Goal: Communication & Community: Answer question/provide support

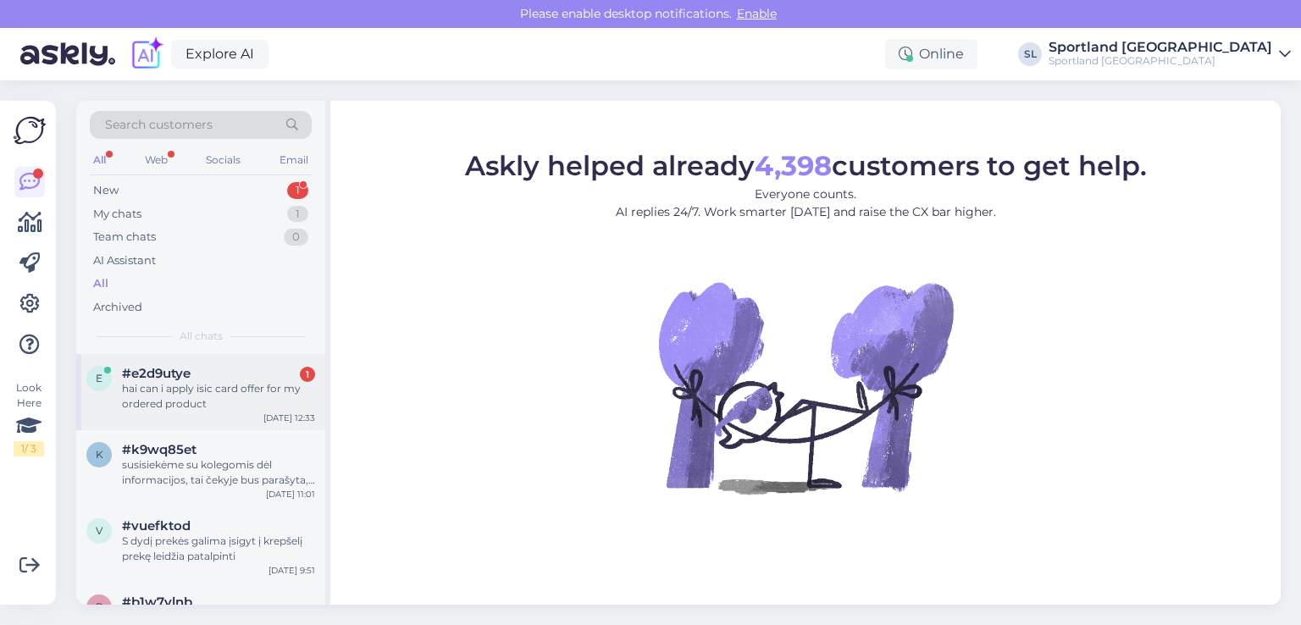
click at [200, 399] on div "hai can i apply isic card offer for my ordered product" at bounding box center [218, 396] width 193 height 30
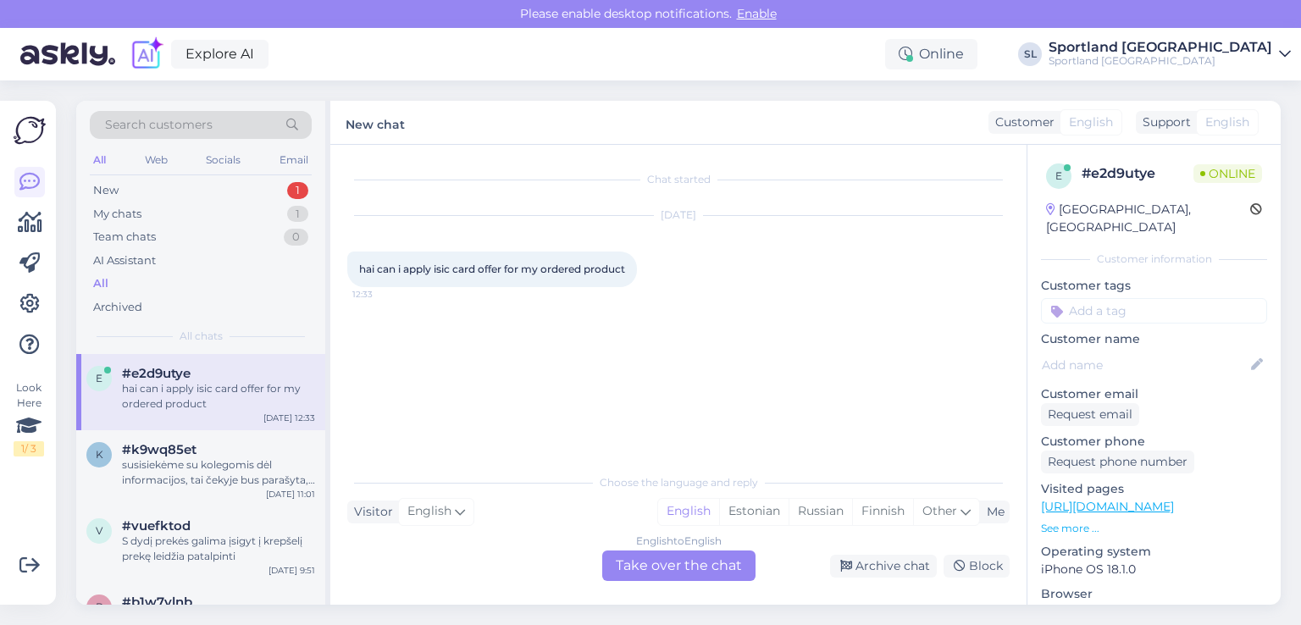
click at [695, 562] on div "English to English Take over the chat" at bounding box center [678, 566] width 153 height 30
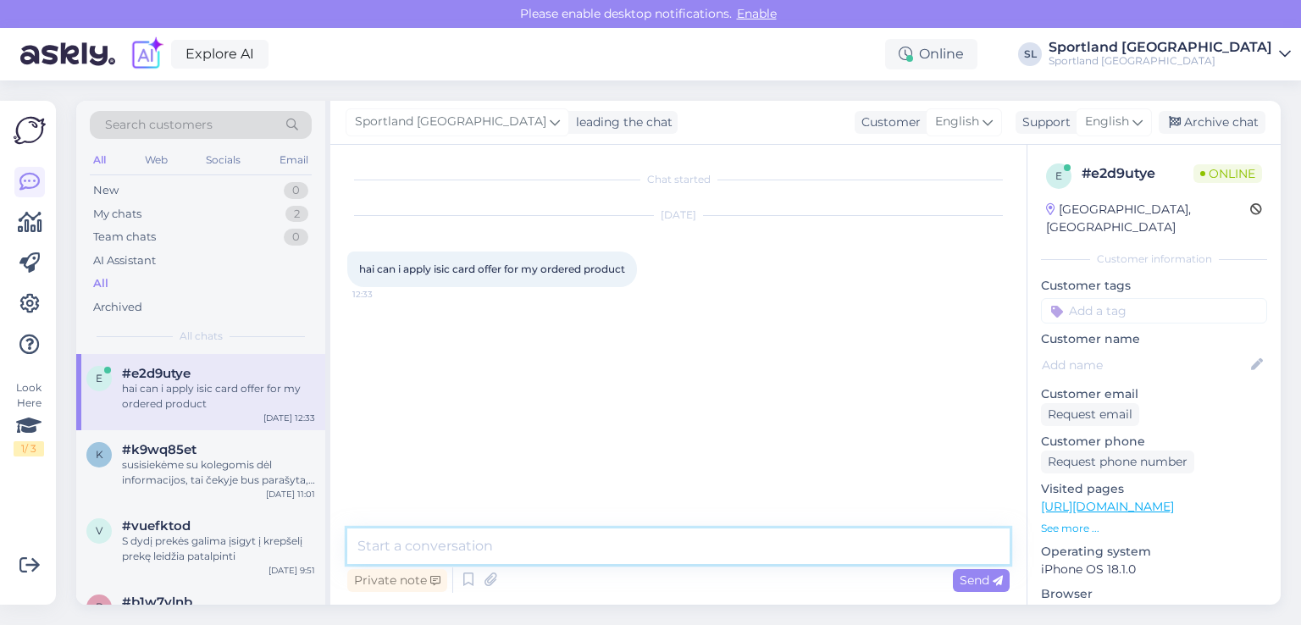
click at [625, 546] on textarea at bounding box center [678, 547] width 662 height 36
type textarea "Hello"
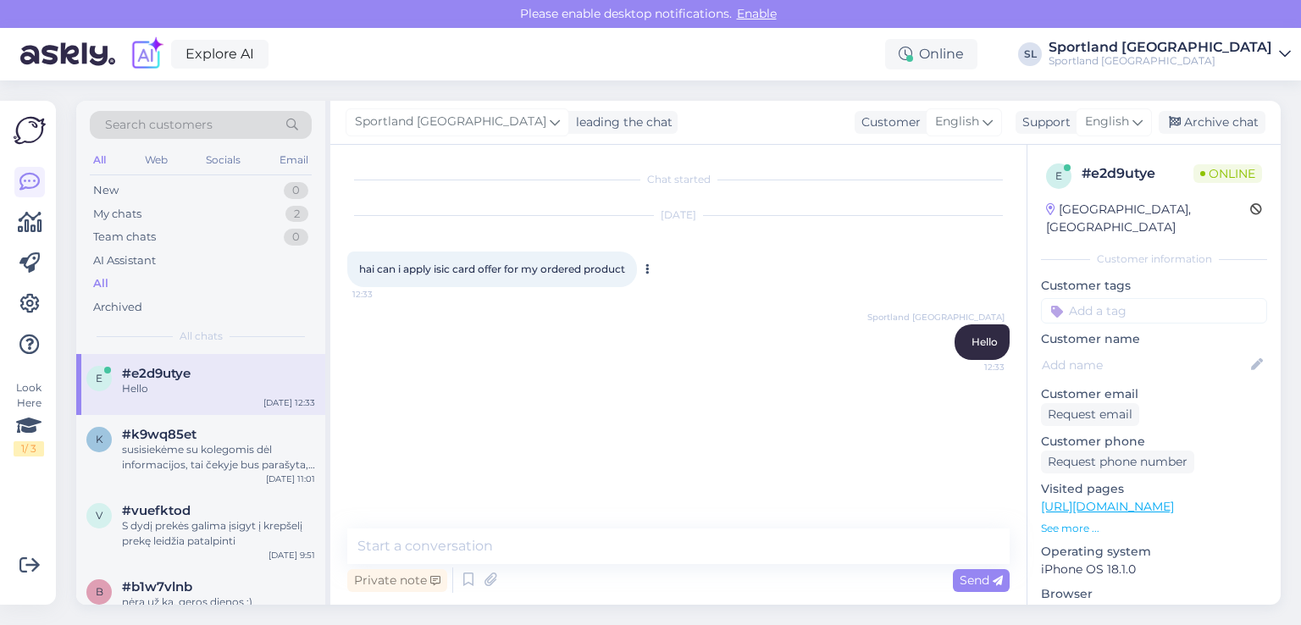
click at [624, 268] on span "hai can i apply isic card offer for my ordered product" at bounding box center [492, 269] width 266 height 13
drag, startPoint x: 622, startPoint y: 269, endPoint x: 360, endPoint y: 252, distance: 262.3
click at [360, 252] on div "hai can i apply isic card offer for my ordered product 12:33" at bounding box center [492, 270] width 290 height 36
copy span "hai can i apply isic card offer for my ordered product"
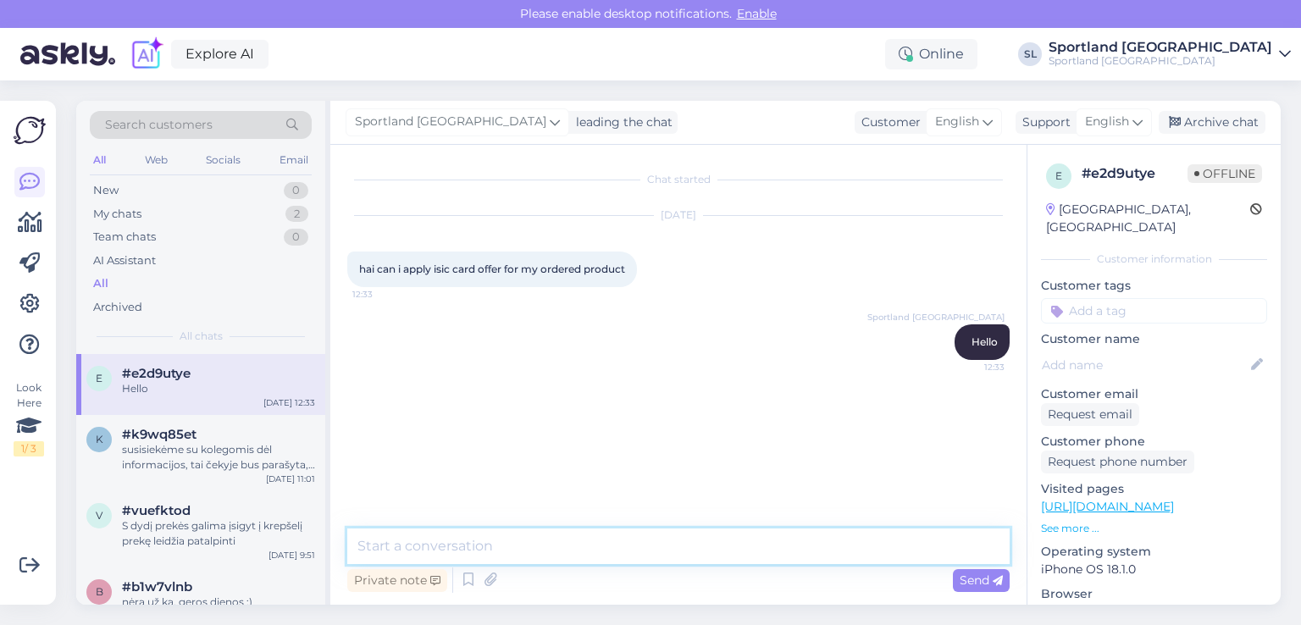
click at [648, 537] on textarea at bounding box center [678, 547] width 662 height 36
paste textarea "this available discount is only valid in physical Sportland stores."
type textarea "this available discount is only valid in physical Sportland stores."
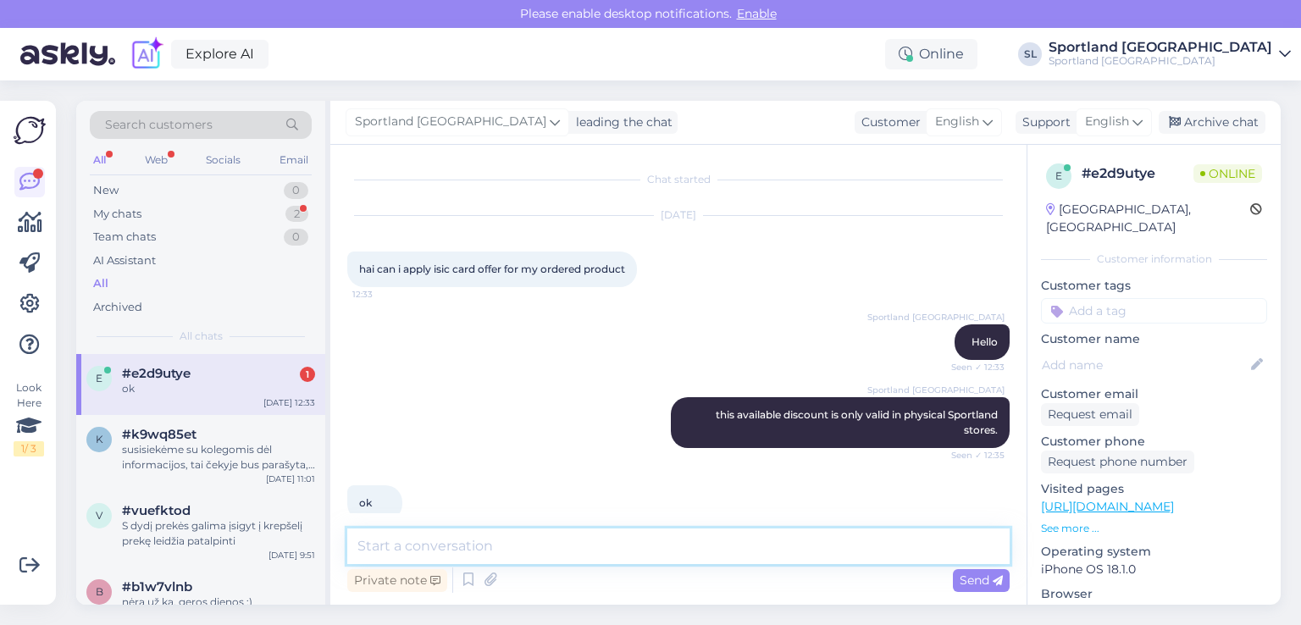
scroll to position [27, 0]
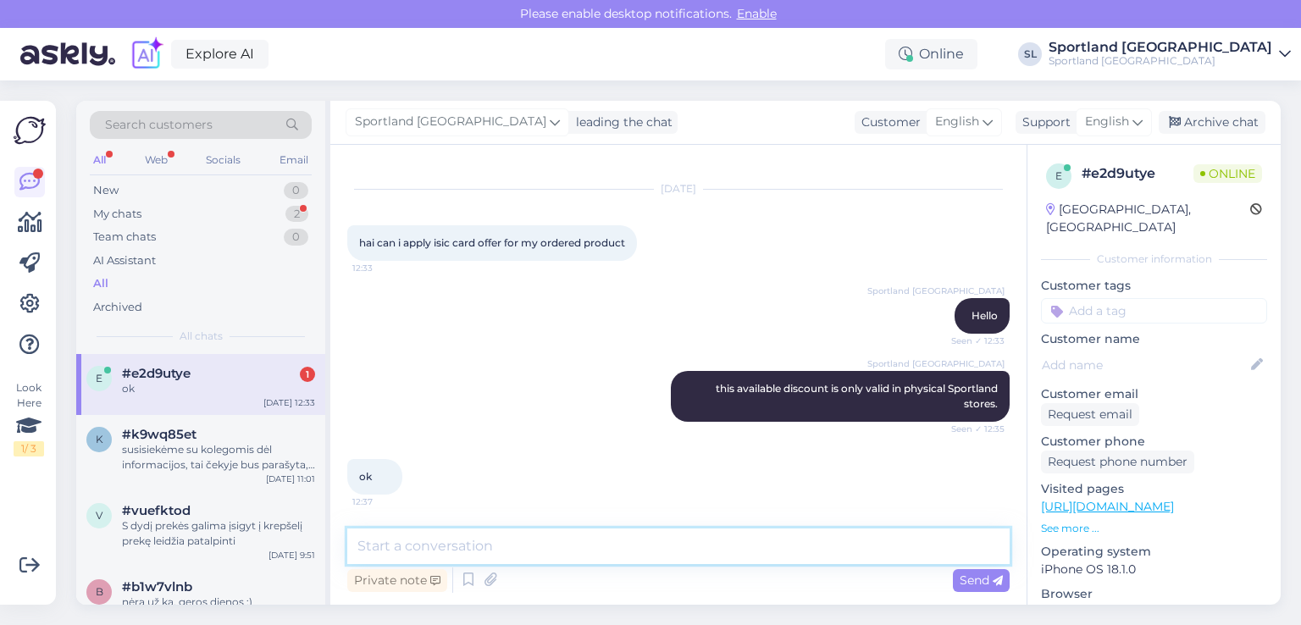
click at [433, 548] on textarea at bounding box center [678, 547] width 662 height 36
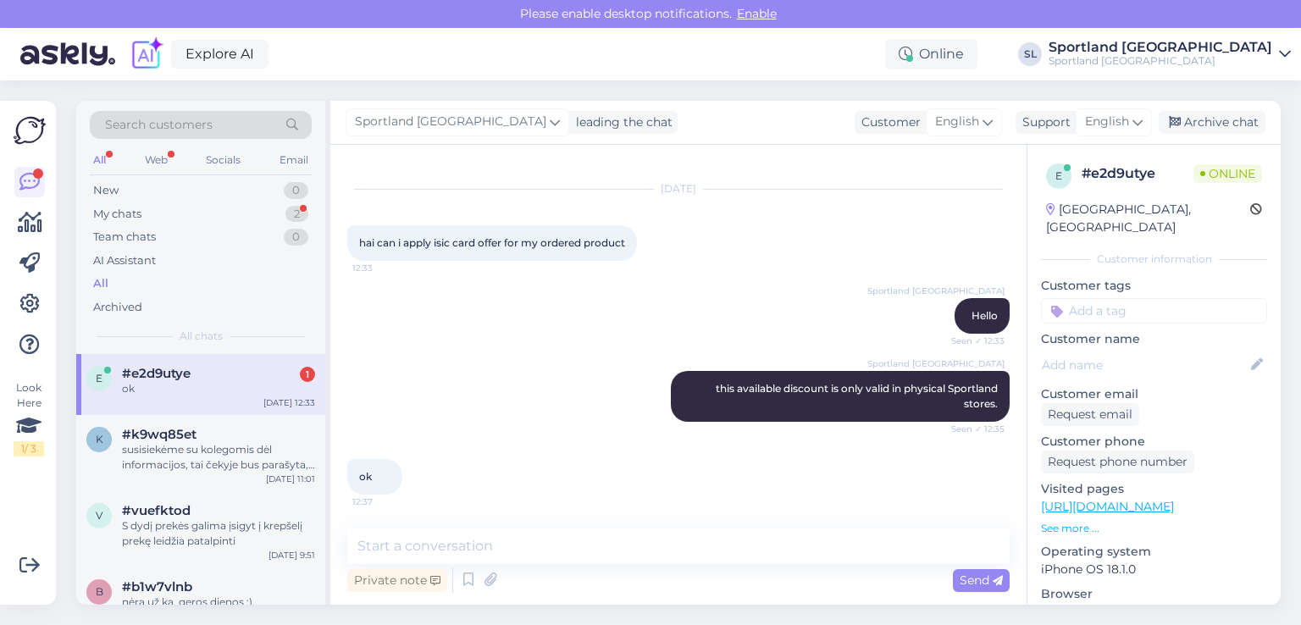
click at [413, 431] on div "Sportland Lithuania this available discount is only valid in physical Sportland…" at bounding box center [678, 396] width 662 height 88
click at [169, 448] on div "susisiekėme su kolegomis dėl informacijos, tai čekyje bus parašyta, kad panaudo…" at bounding box center [218, 457] width 193 height 30
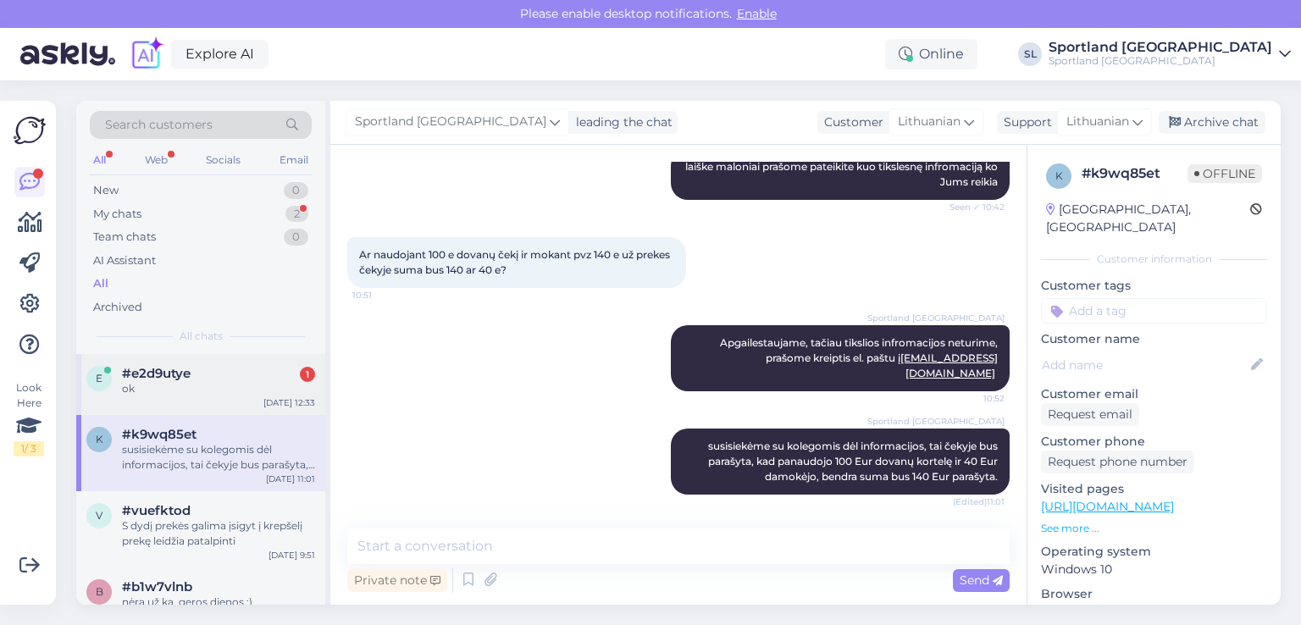
click at [164, 401] on div "e #e2d9utye 1 ok Oct 8 12:33" at bounding box center [200, 384] width 249 height 61
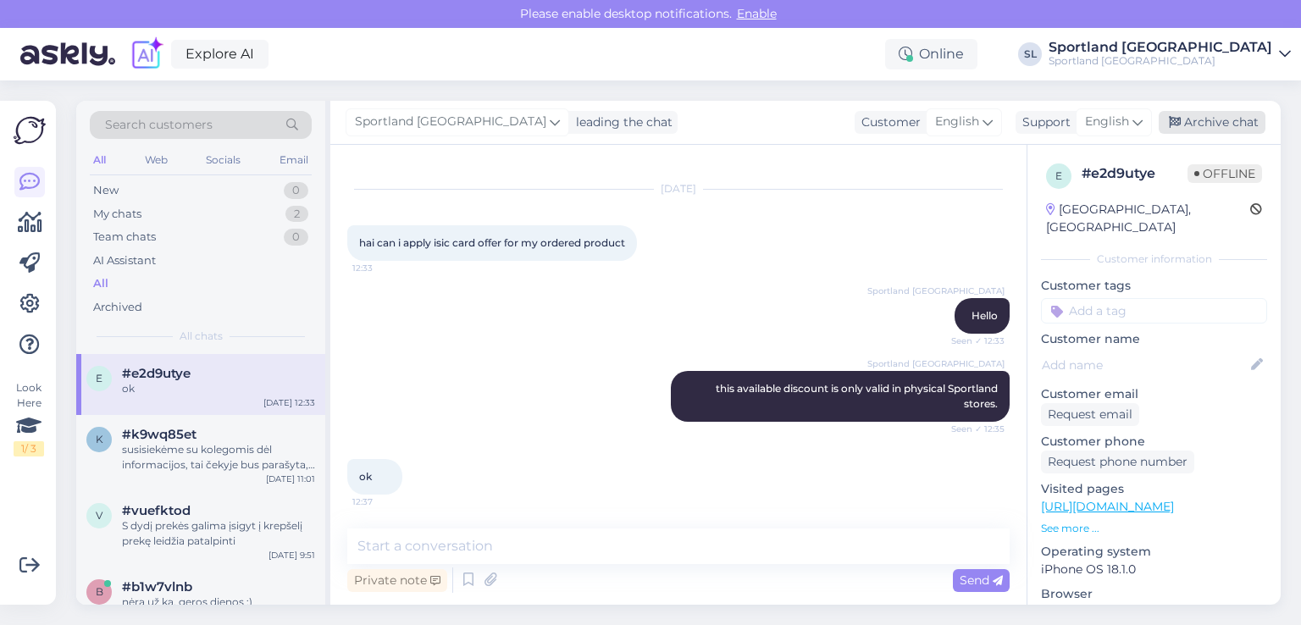
click at [1214, 124] on div "Archive chat" at bounding box center [1212, 122] width 107 height 23
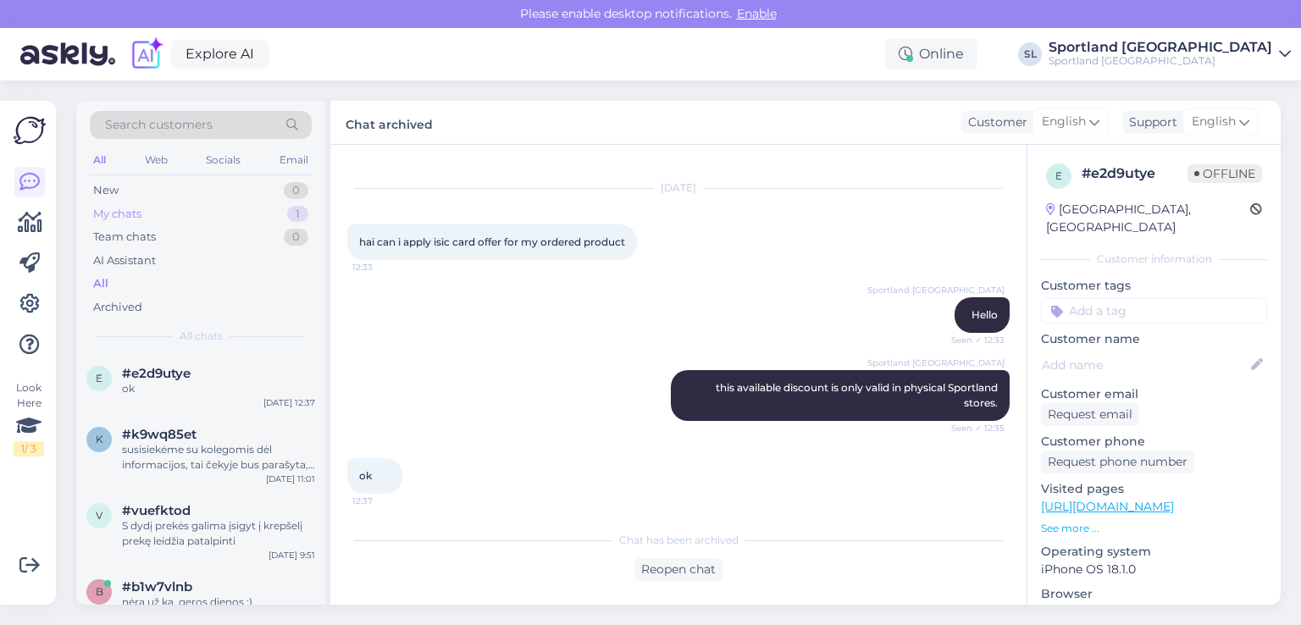
click at [159, 223] on div "My chats 1" at bounding box center [201, 214] width 222 height 24
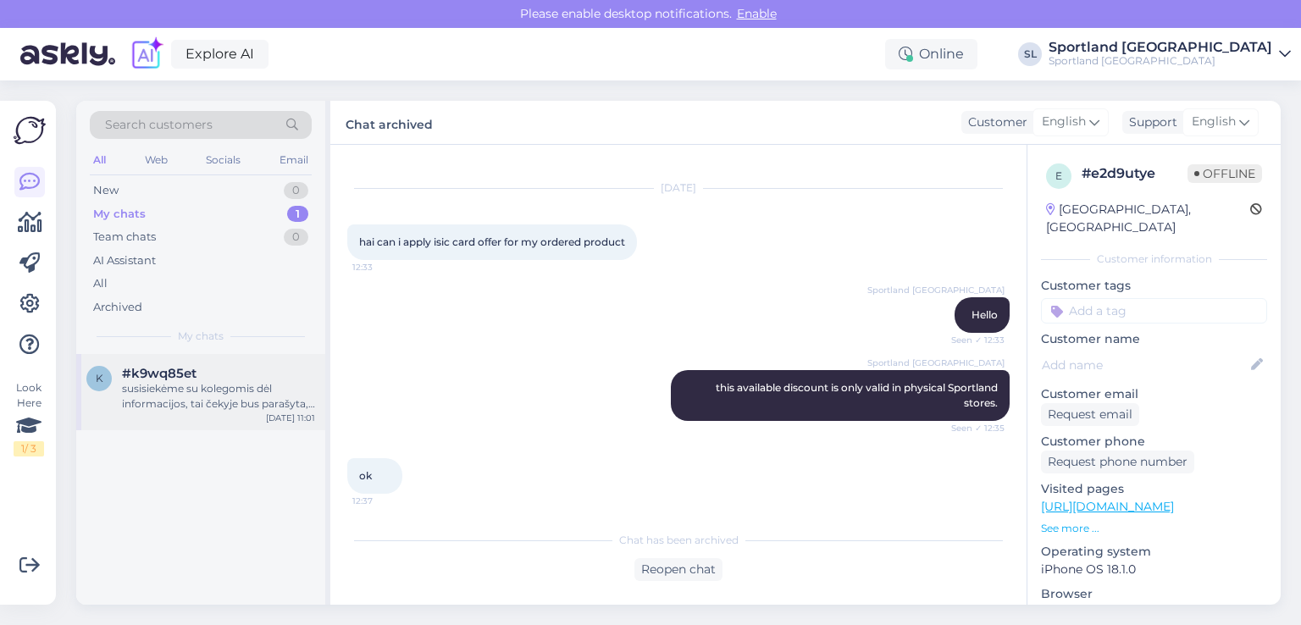
click at [210, 396] on div "susisiekėme su kolegomis dėl informacijos, tai čekyje bus parašyta, kad panaudo…" at bounding box center [218, 396] width 193 height 30
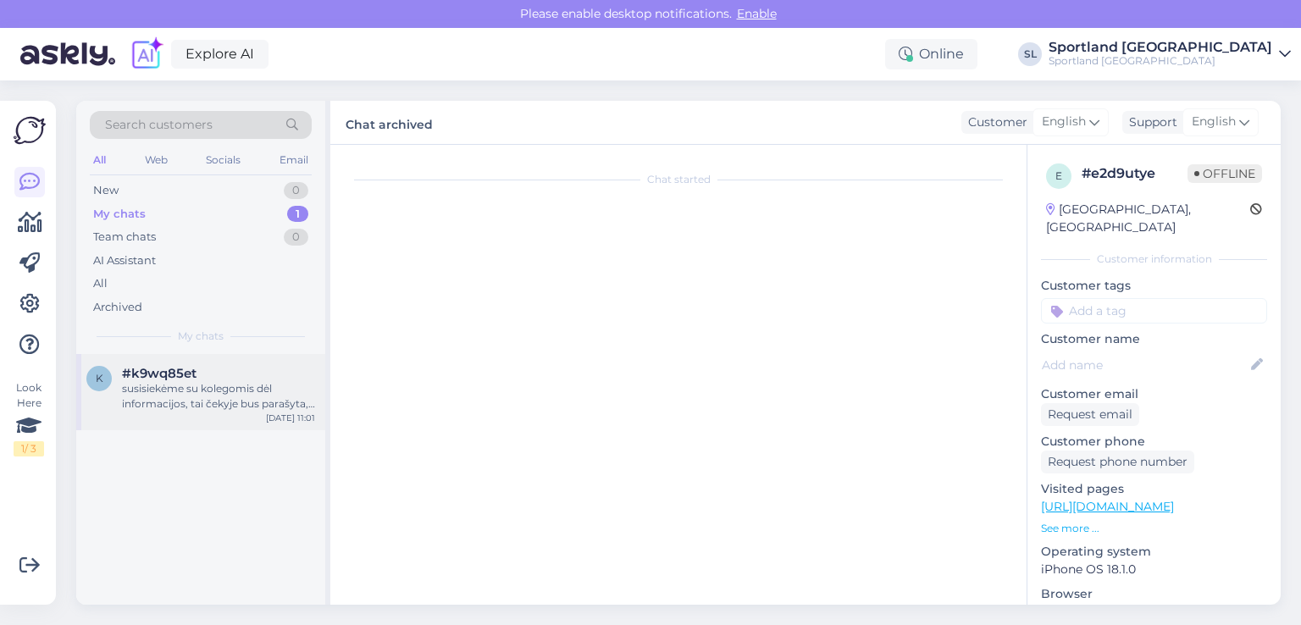
scroll to position [2176, 0]
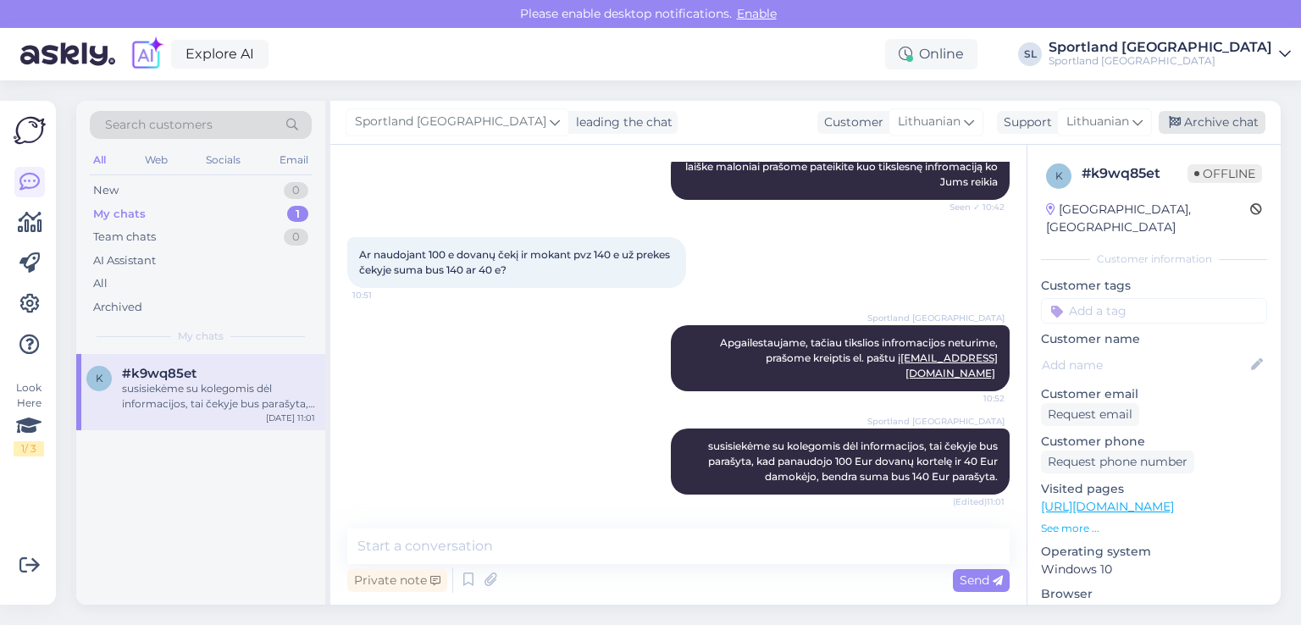
click at [1234, 119] on div "Archive chat" at bounding box center [1212, 122] width 107 height 23
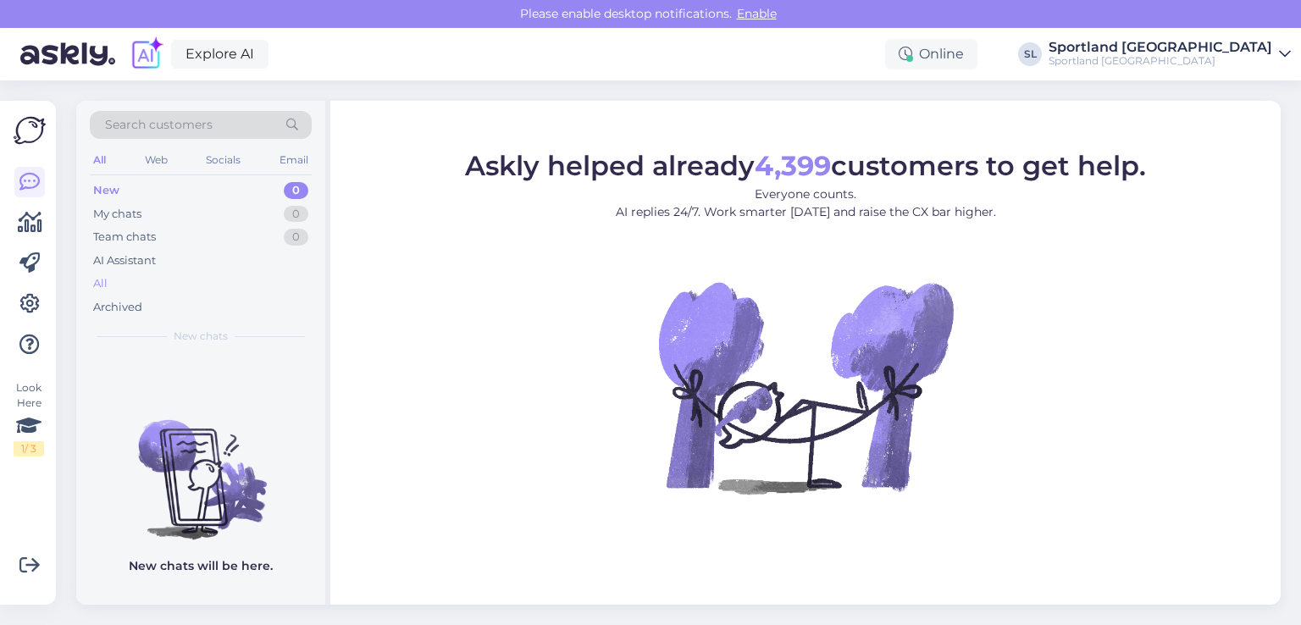
click at [124, 291] on div "All" at bounding box center [201, 284] width 222 height 24
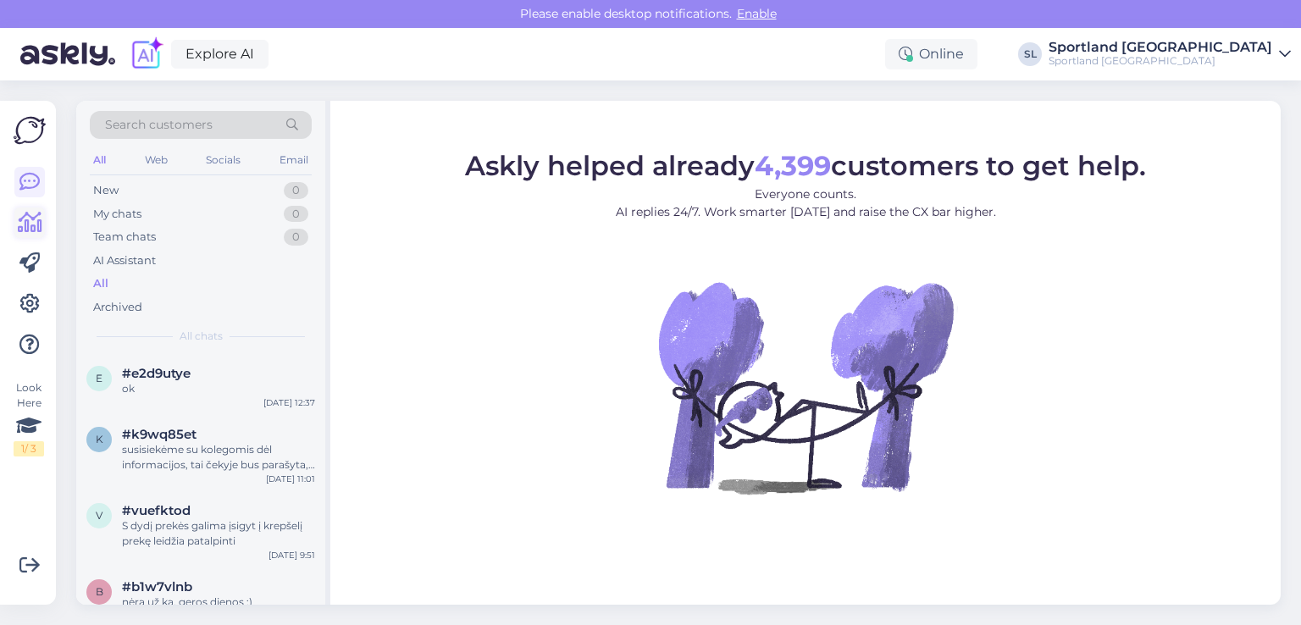
click at [24, 230] on icon at bounding box center [30, 223] width 25 height 20
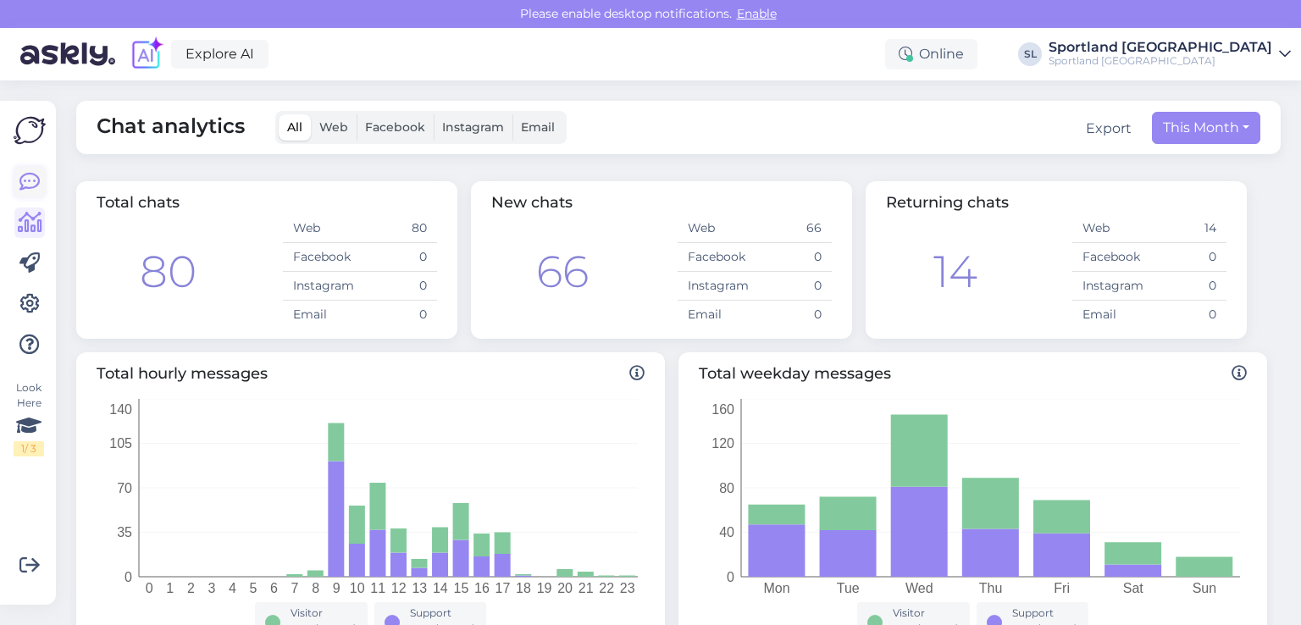
click at [32, 181] on icon at bounding box center [29, 182] width 20 height 20
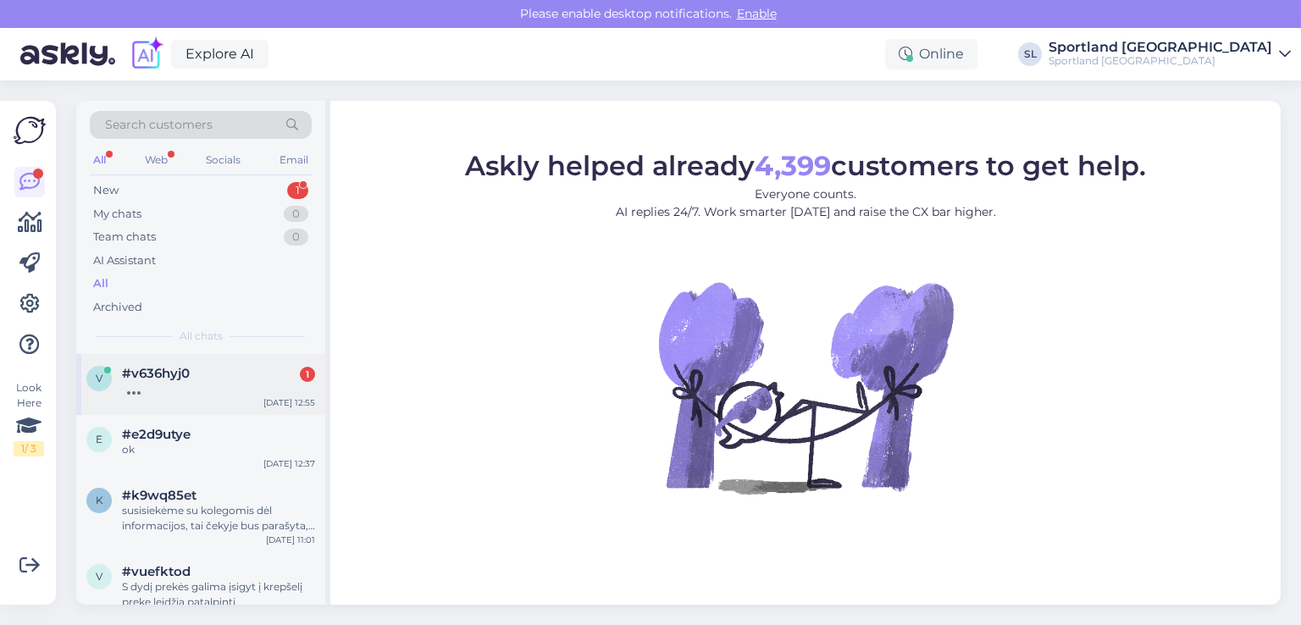
click at [120, 391] on div "v #v636hyj0 1" at bounding box center [200, 381] width 229 height 30
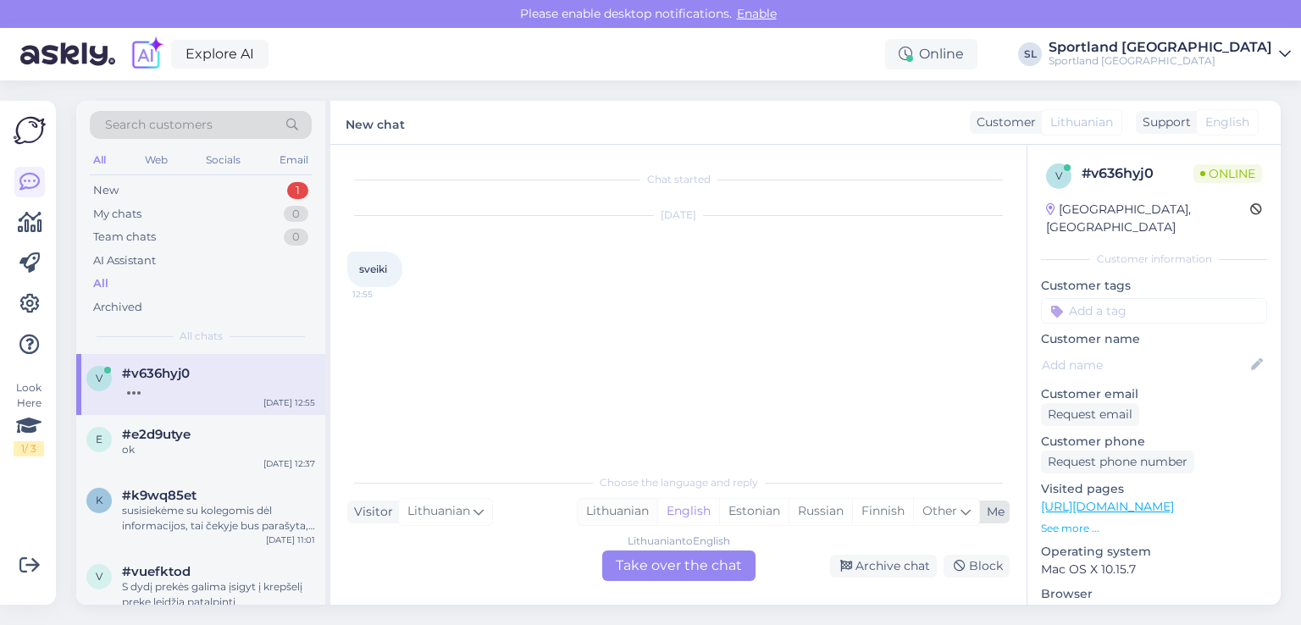
click at [612, 516] on div "Lithuanian" at bounding box center [618, 511] width 80 height 25
click at [658, 570] on div "Lithuanian to Lithuanian Take over the chat" at bounding box center [678, 566] width 153 height 30
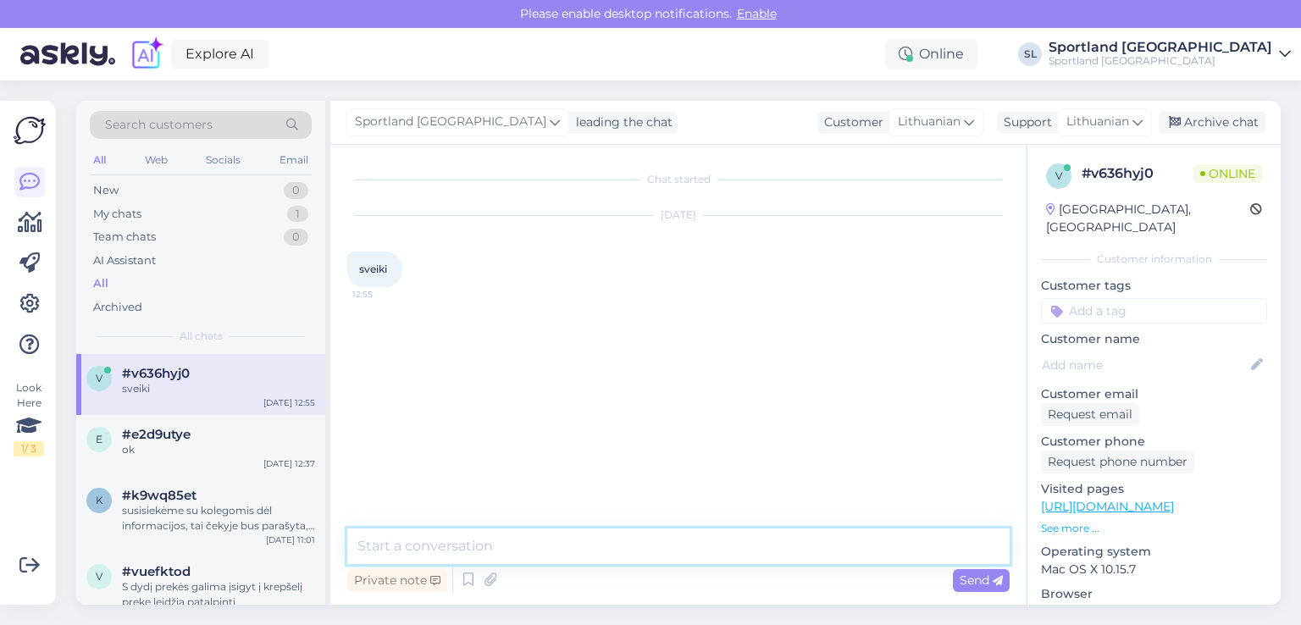
click at [585, 538] on textarea at bounding box center [678, 547] width 662 height 36
type textarea "Sveiki"
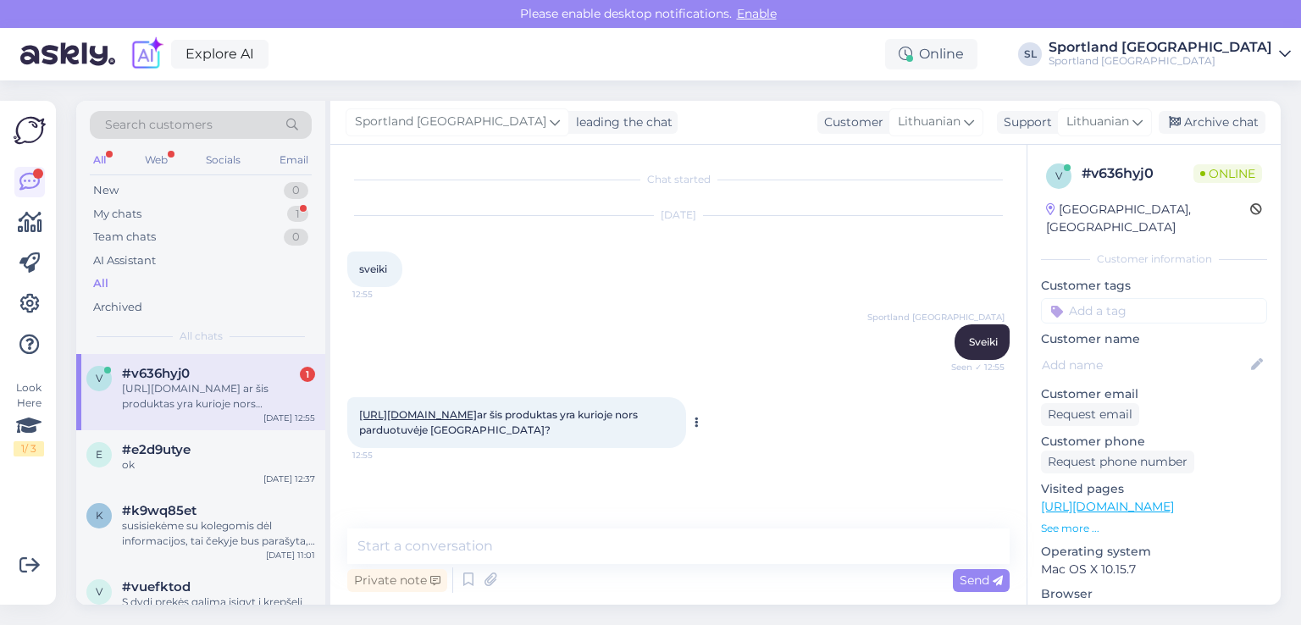
click at [477, 417] on link "https://sportland.lt/product/salomon_quicklace_kit_l32667600" at bounding box center [418, 414] width 118 height 13
click at [477, 409] on link "https://sportland.lt/product/salomon_quicklace_kit_l32667600" at bounding box center [418, 414] width 118 height 13
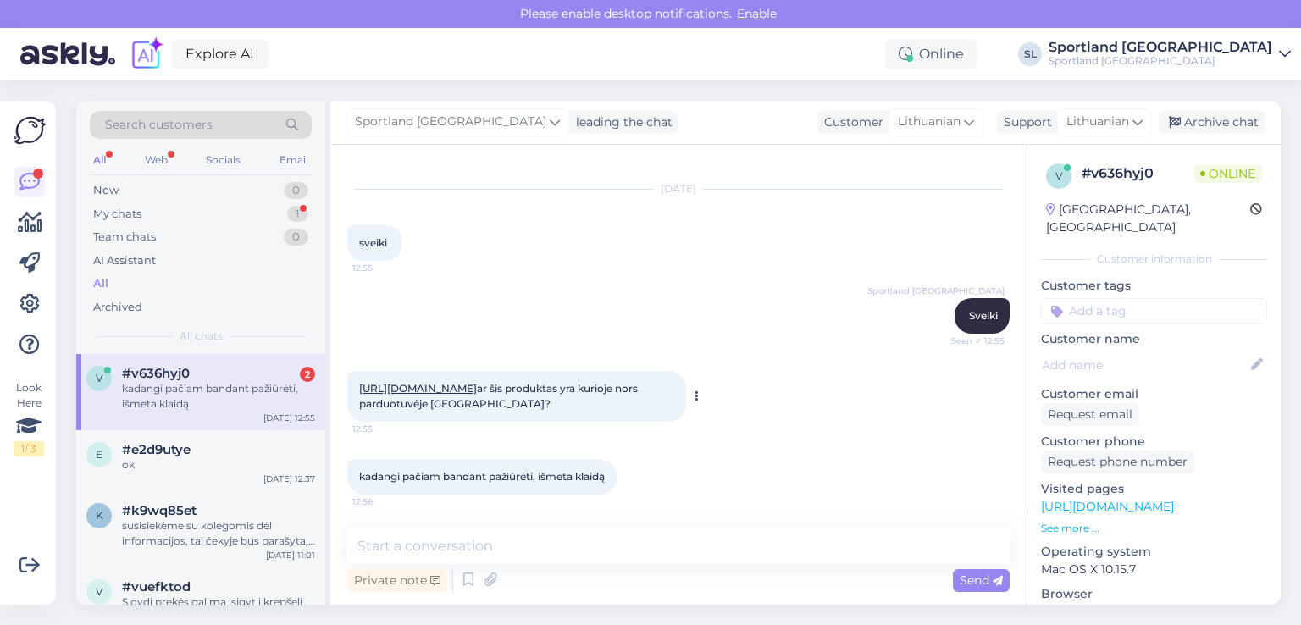
click at [477, 390] on link "https://sportland.lt/product/salomon_quicklace_kit_l32667600" at bounding box center [418, 388] width 118 height 13
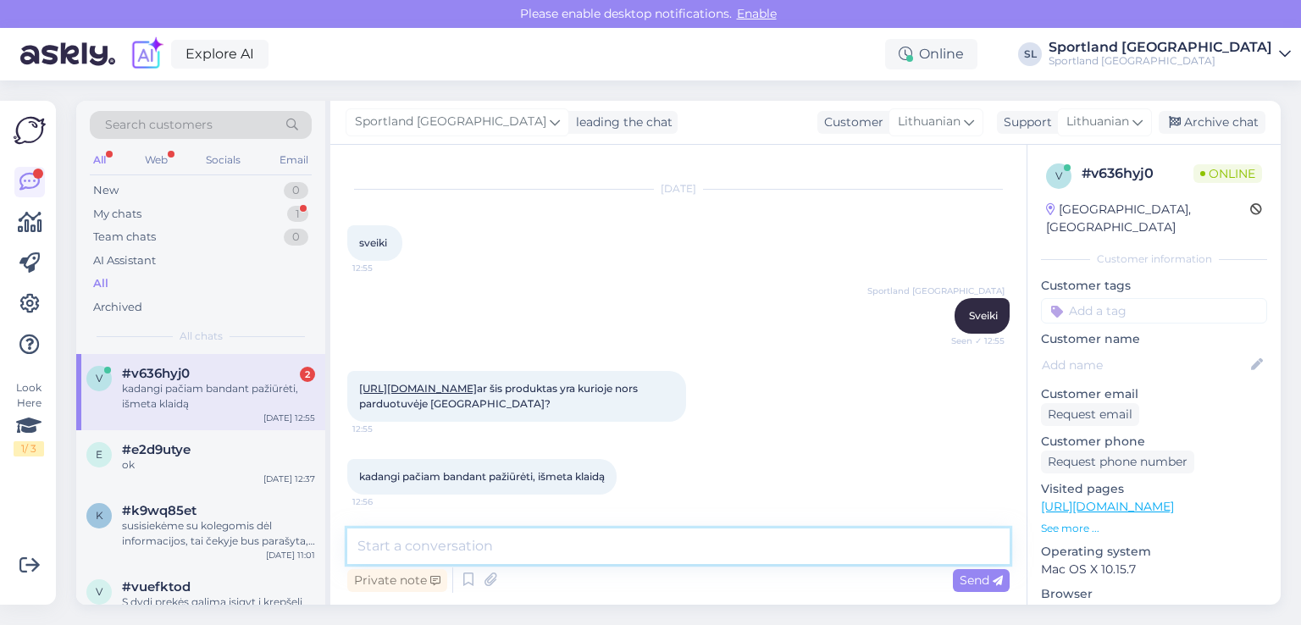
click at [599, 544] on textarea at bounding box center [678, 547] width 662 height 36
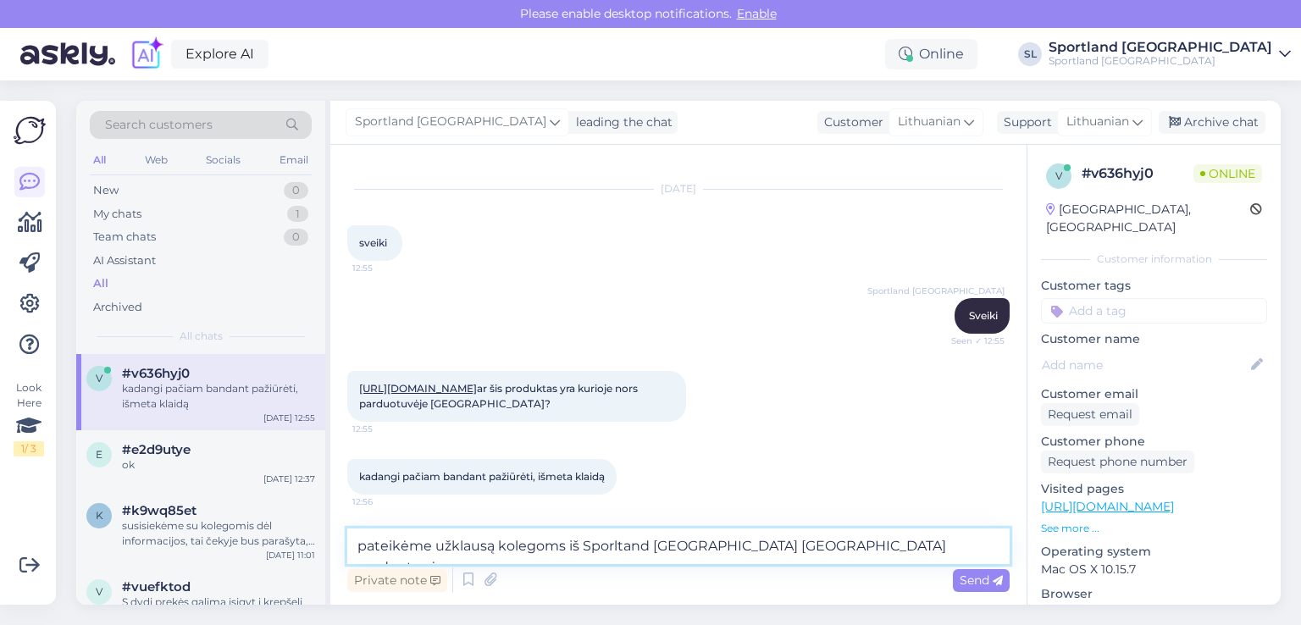
type textarea "pateikėme užklausą kolegoms iš Sporltand Vilnius Akropolis parduotuvės."
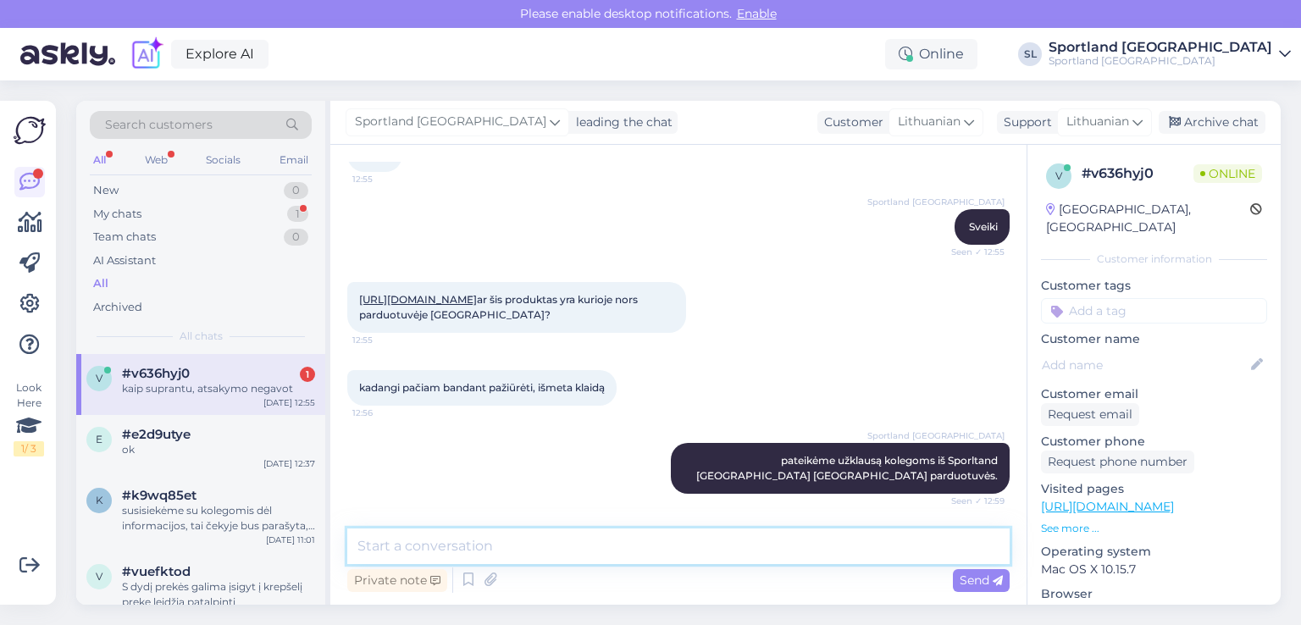
scroll to position [187, 0]
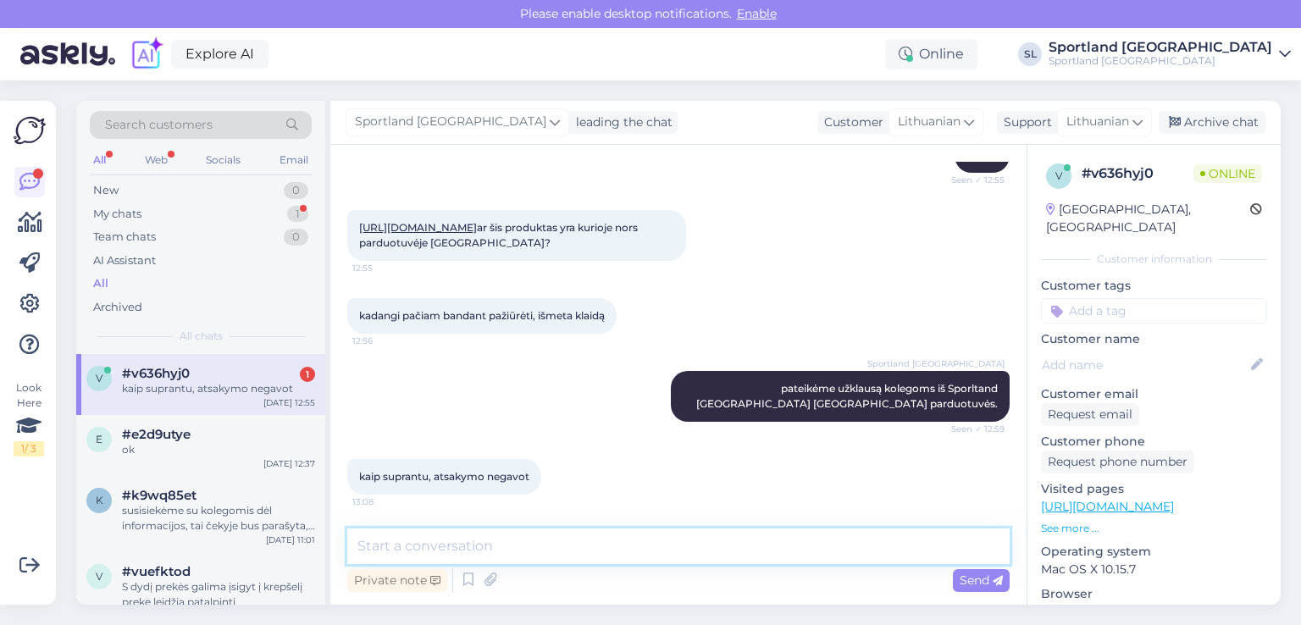
click at [584, 551] on textarea at bounding box center [678, 547] width 662 height 36
type textarea "Apgailestaujame, tačiau prekės neturime"
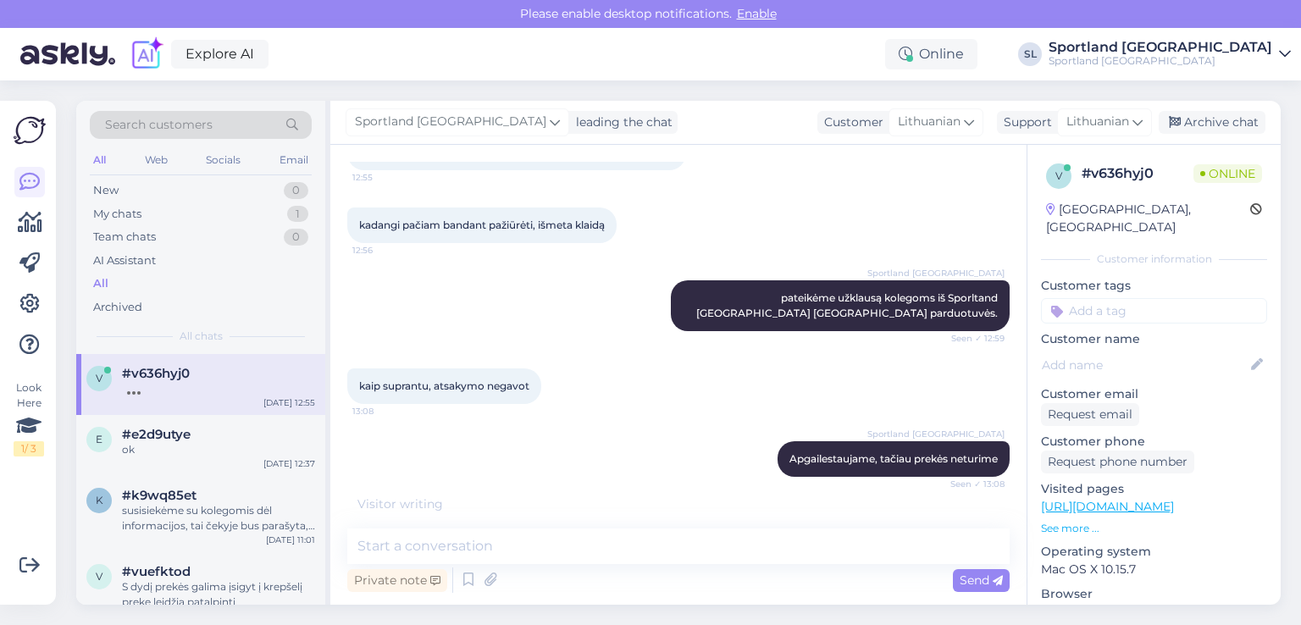
scroll to position [333, 0]
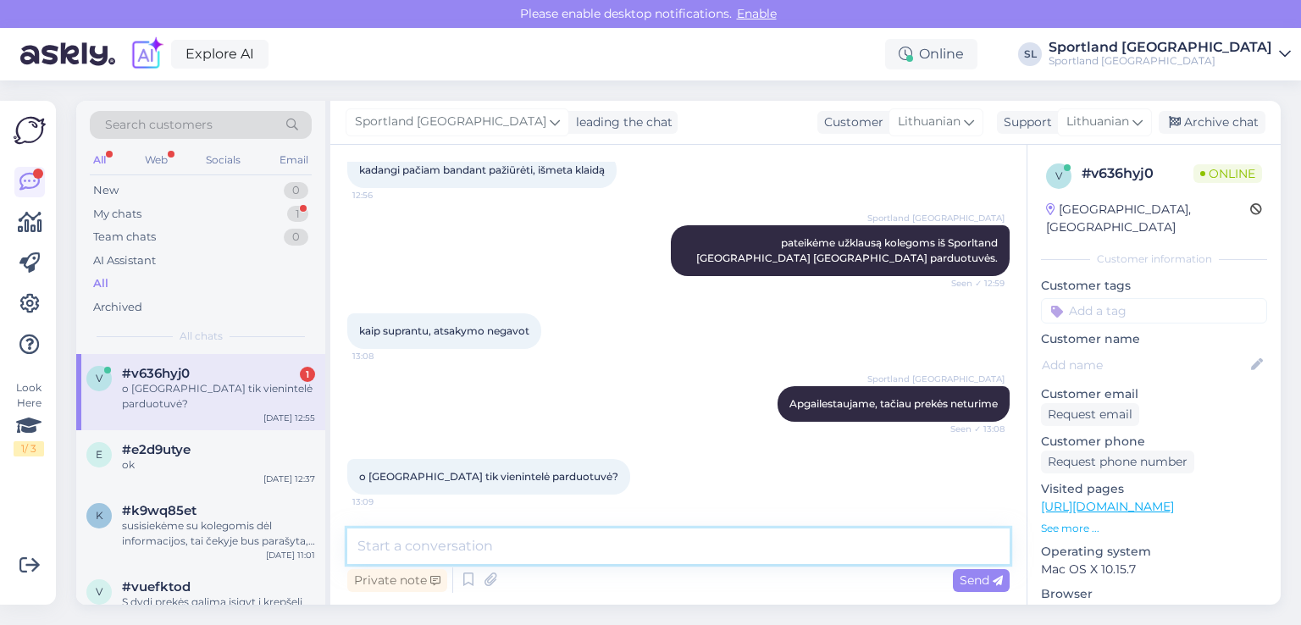
click at [647, 551] on textarea at bounding box center [678, 547] width 662 height 36
type textarea "t"
type textarea "p"
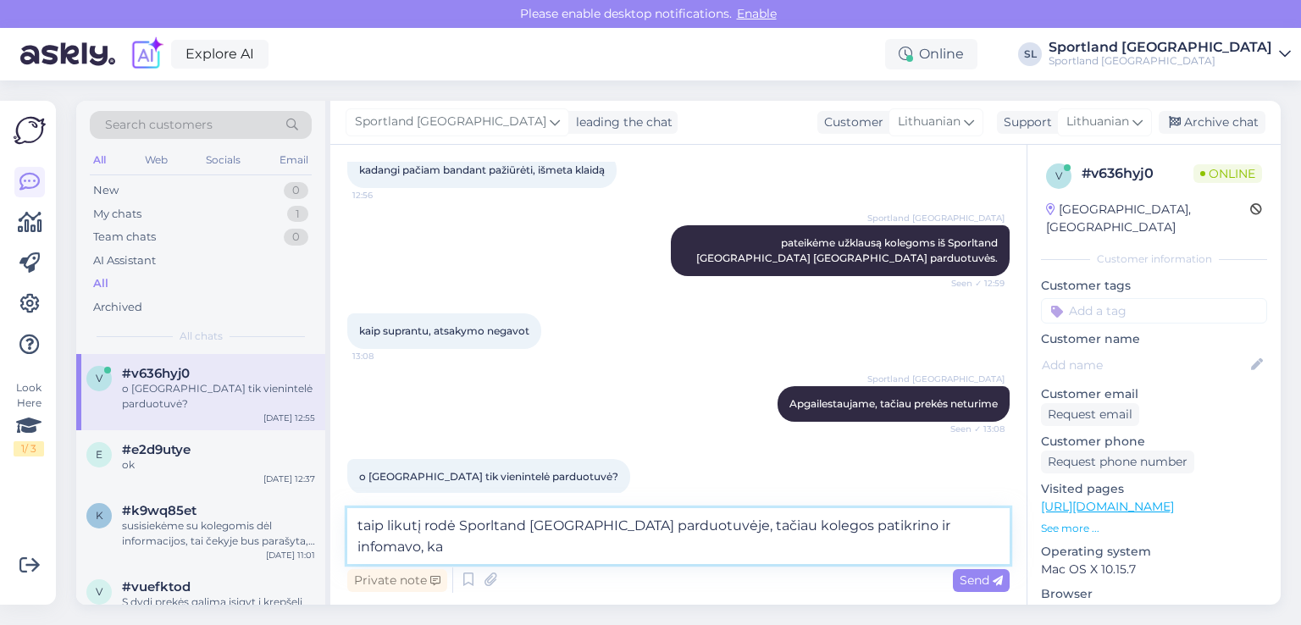
scroll to position [351, 0]
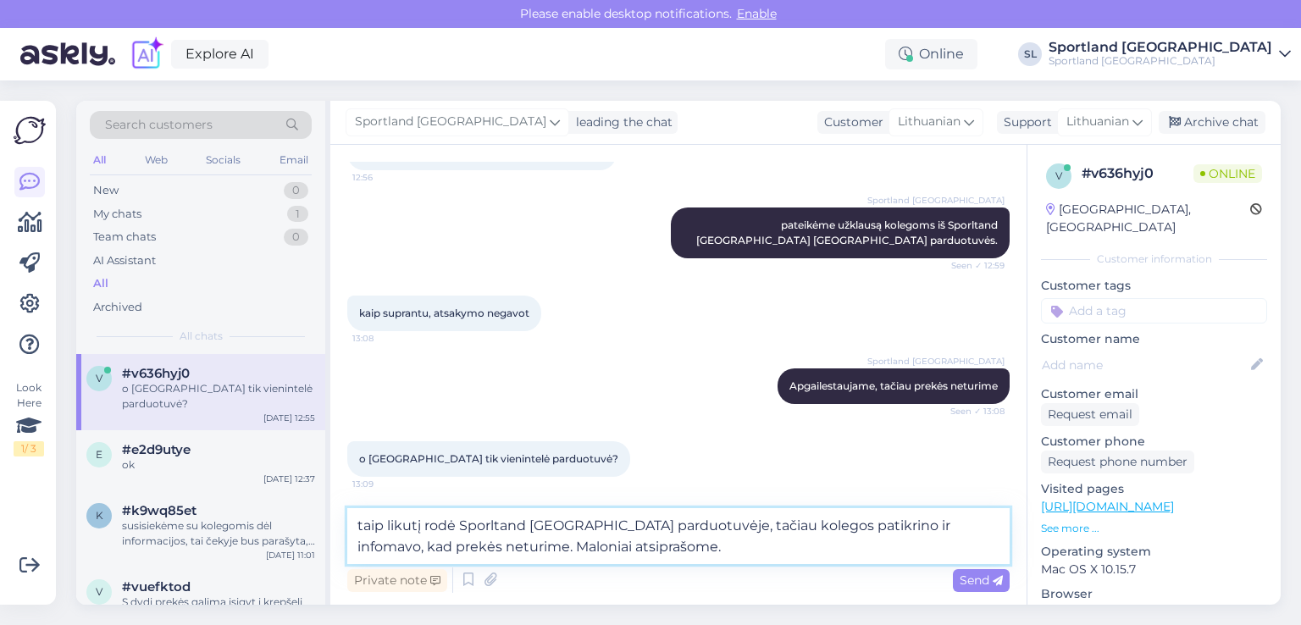
type textarea "taip likutį rodė Sporltand Vilnius Akropolis parduotuvėje, tačiau kolegos patik…"
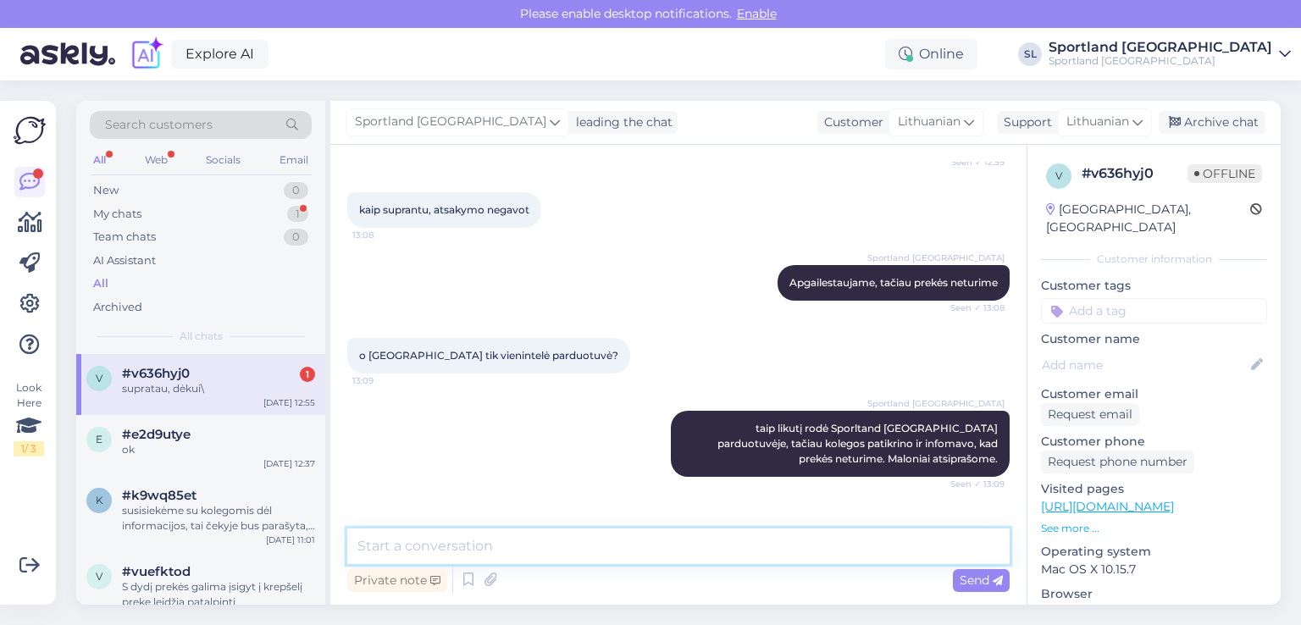
scroll to position [509, 0]
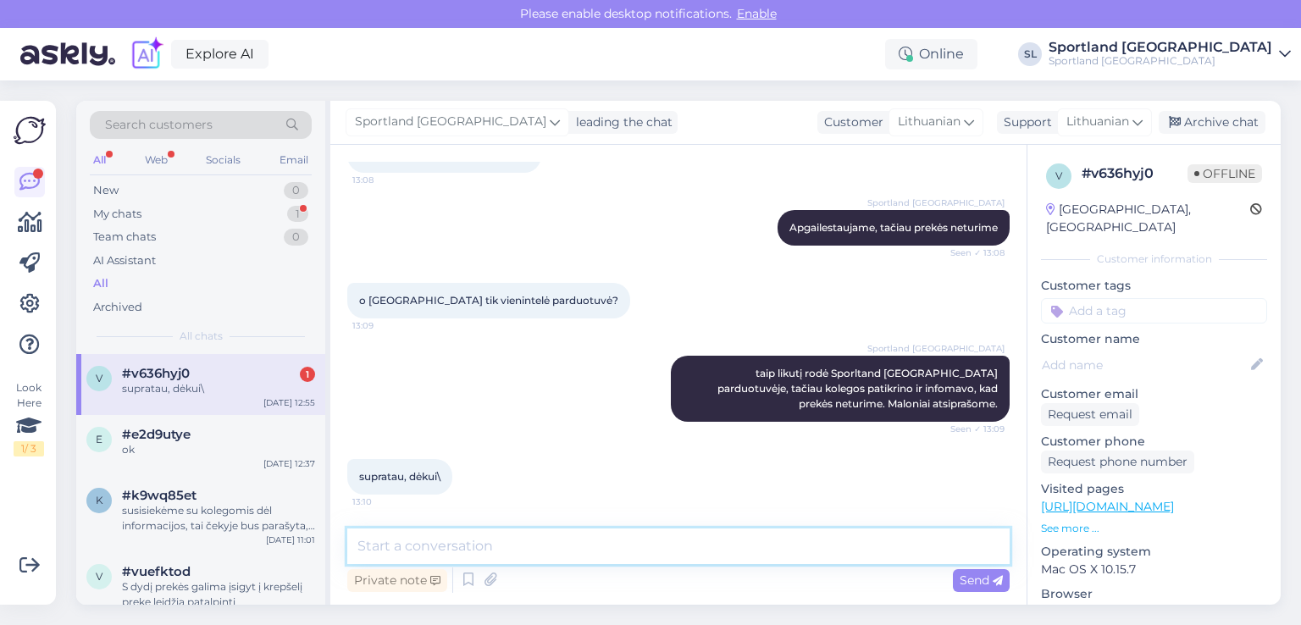
click at [613, 547] on textarea at bounding box center [678, 547] width 662 height 36
type textarea "D"
type textarea "Geros dienos"
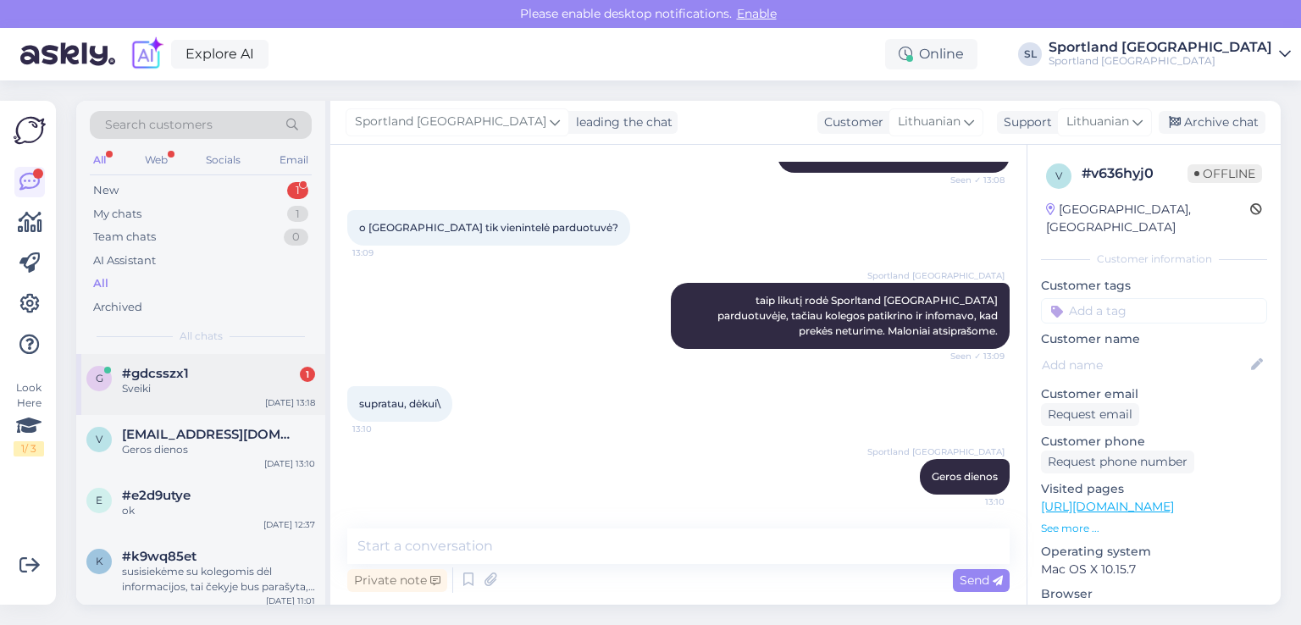
click at [152, 360] on div "g #gdcsszx1 1 Sveiki Oct 8 13:18" at bounding box center [200, 384] width 249 height 61
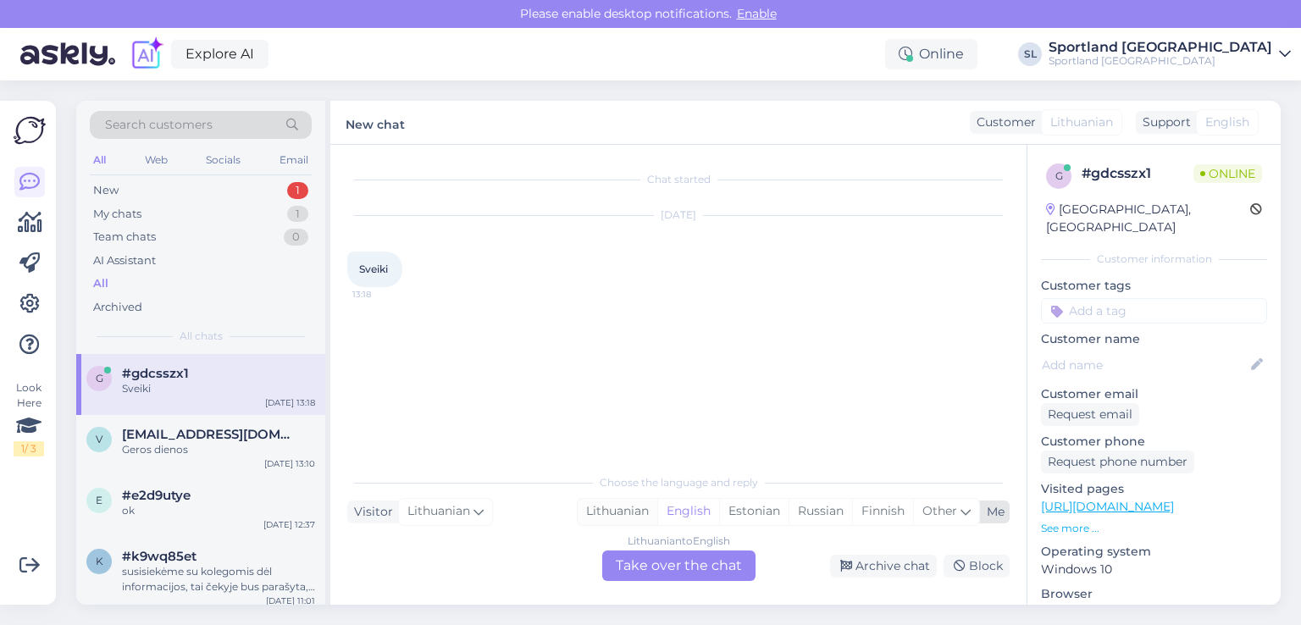
click at [635, 508] on div "Lithuanian" at bounding box center [618, 511] width 80 height 25
click at [654, 555] on div "Lithuanian to Lithuanian Take over the chat" at bounding box center [678, 566] width 153 height 30
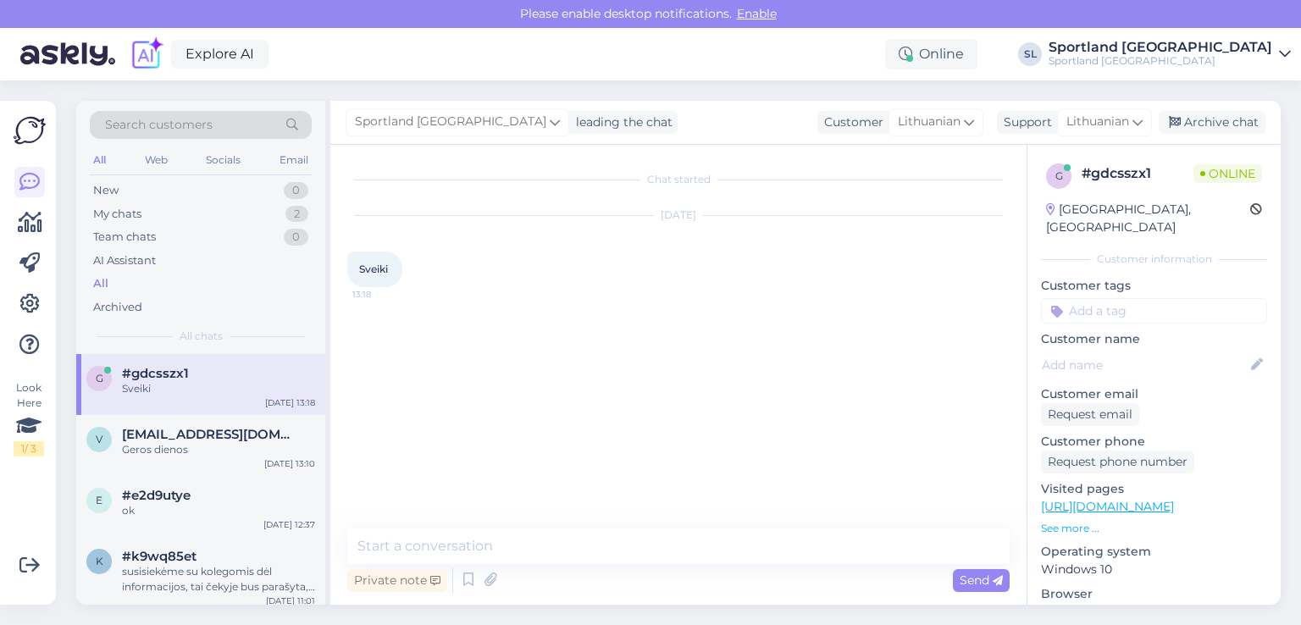
click at [618, 552] on textarea at bounding box center [678, 547] width 662 height 36
type textarea "Sveiki"
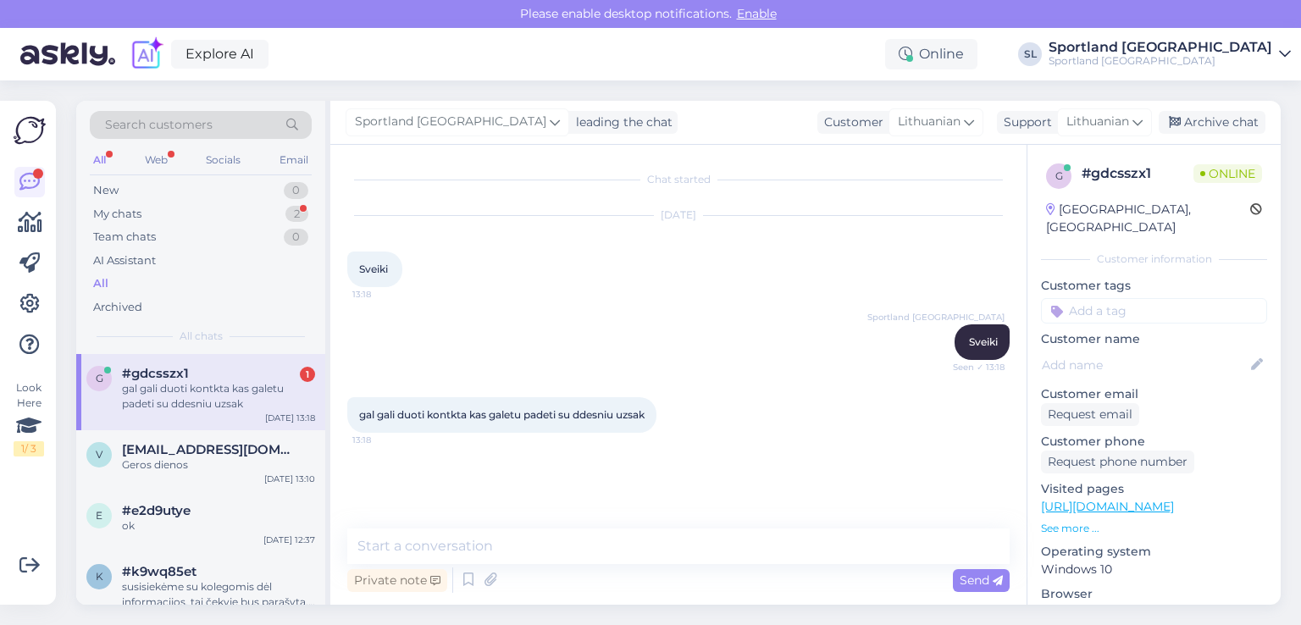
scroll to position [11, 0]
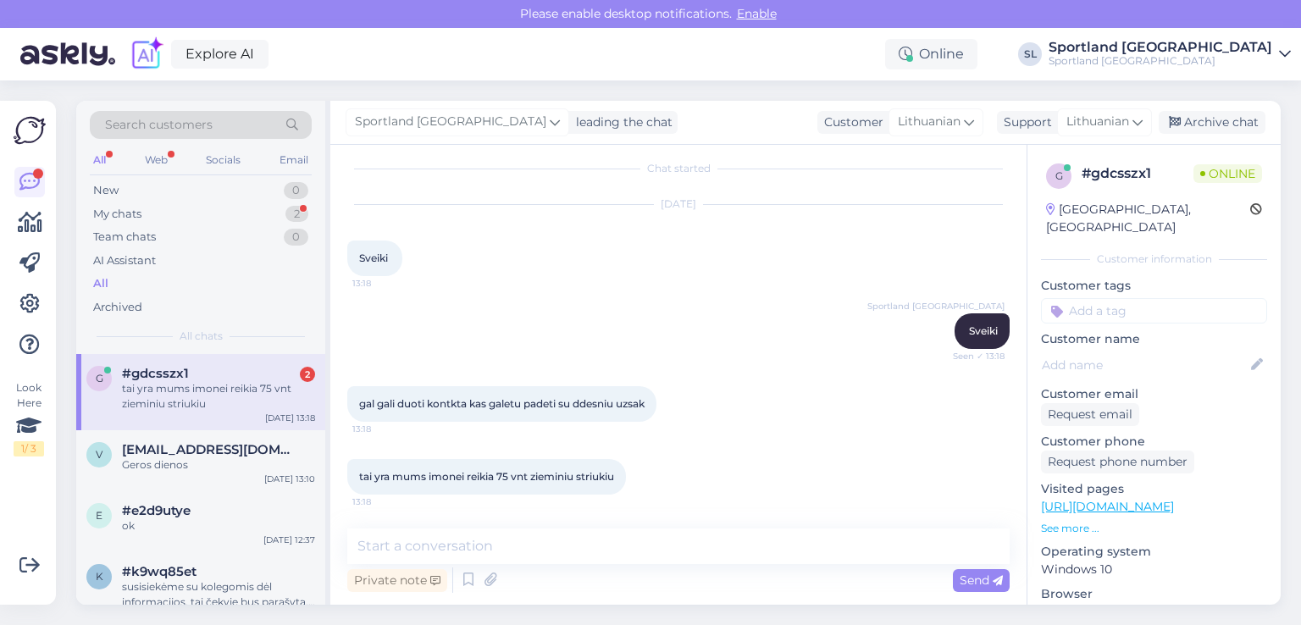
click at [624, 549] on textarea at bounding box center [678, 547] width 662 height 36
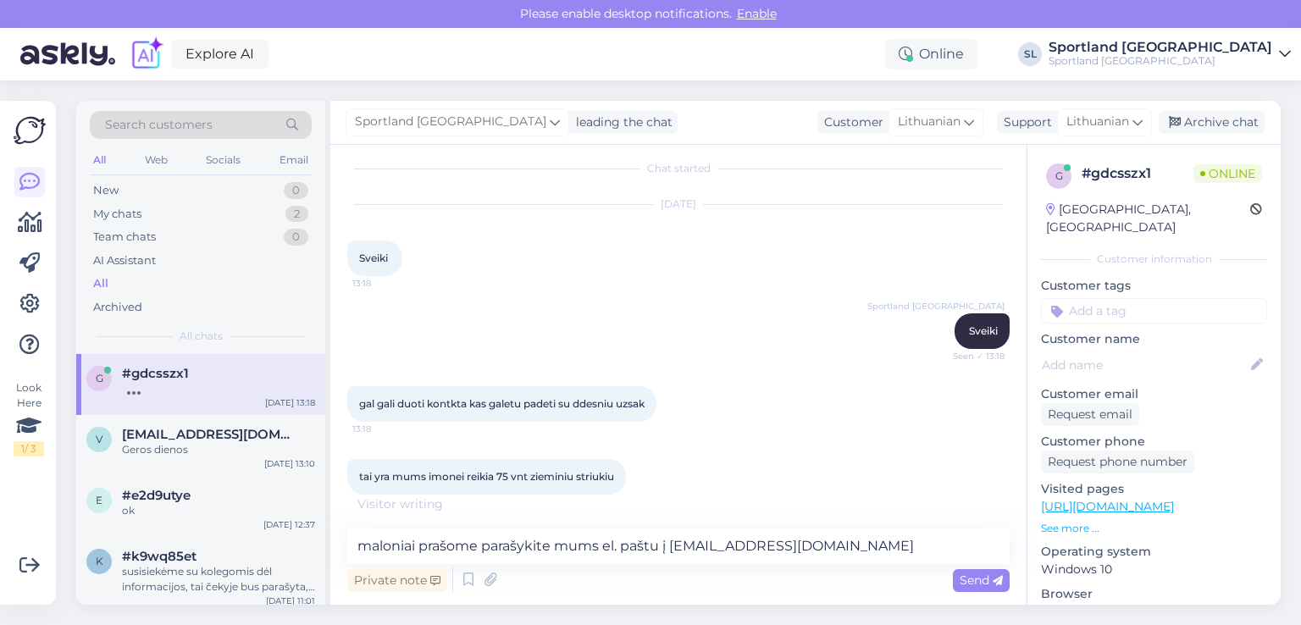
type textarea "maloniai prašome parašykite mums el. paštu į aptarnavimas@sportland.lt"
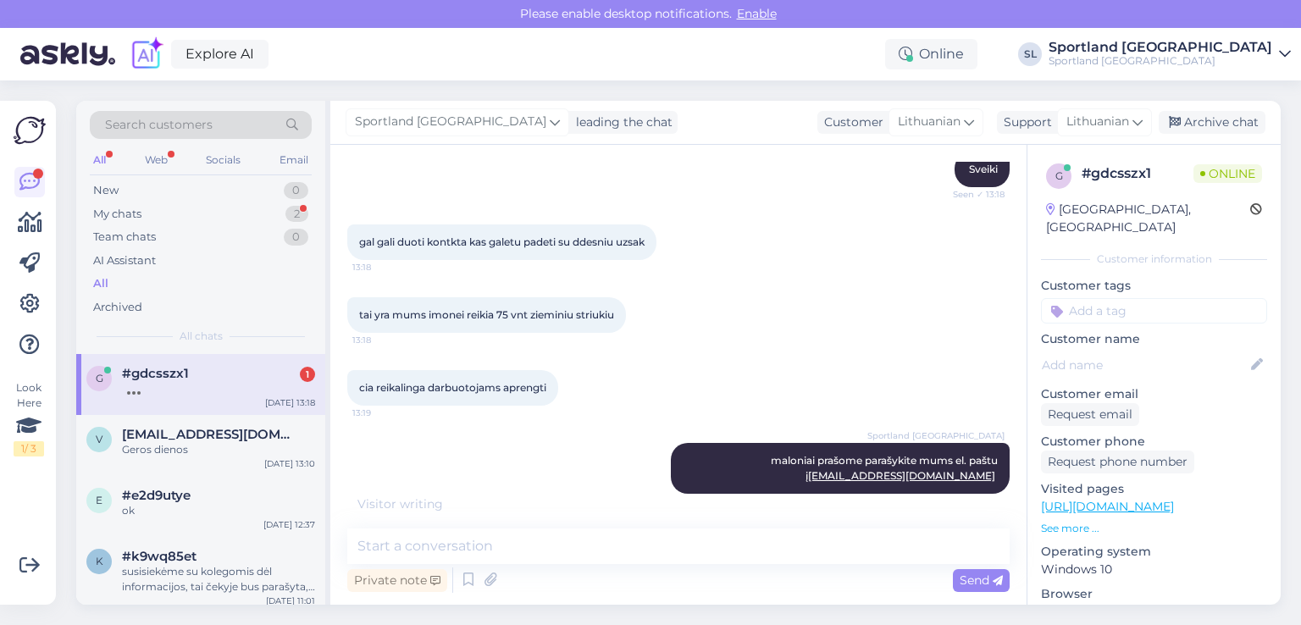
scroll to position [245, 0]
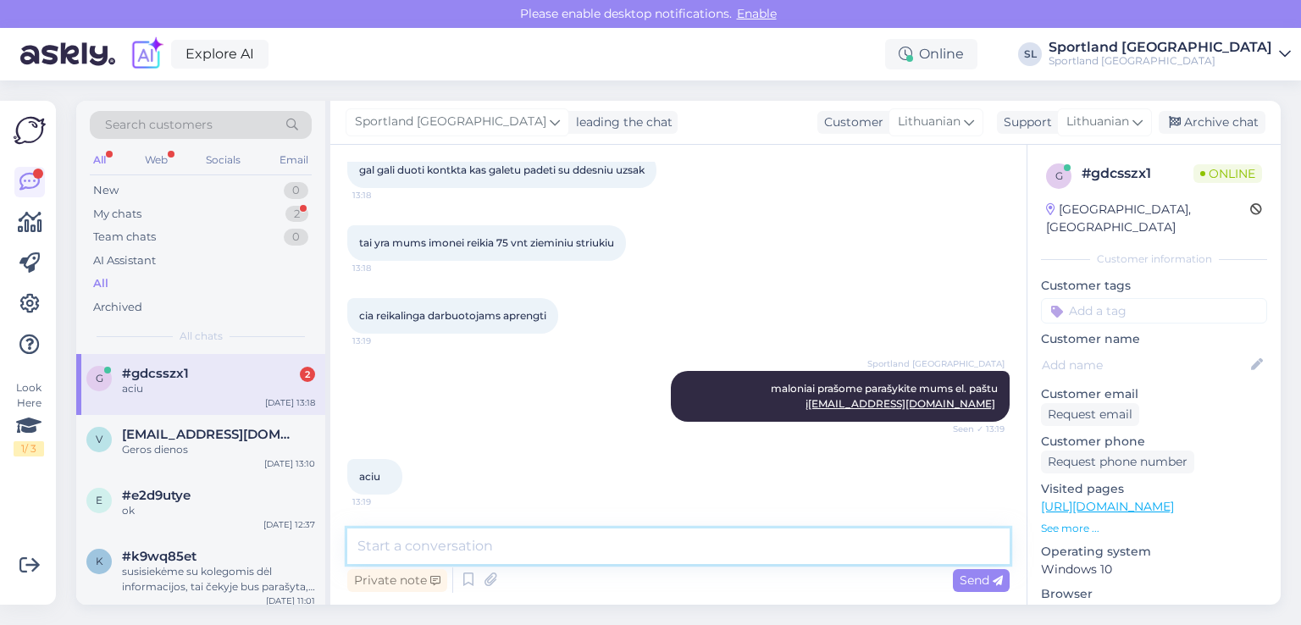
click at [559, 557] on textarea at bounding box center [678, 547] width 662 height 36
type textarea "B"
type textarea "Nėra už ką, geros dienos Jums :)"
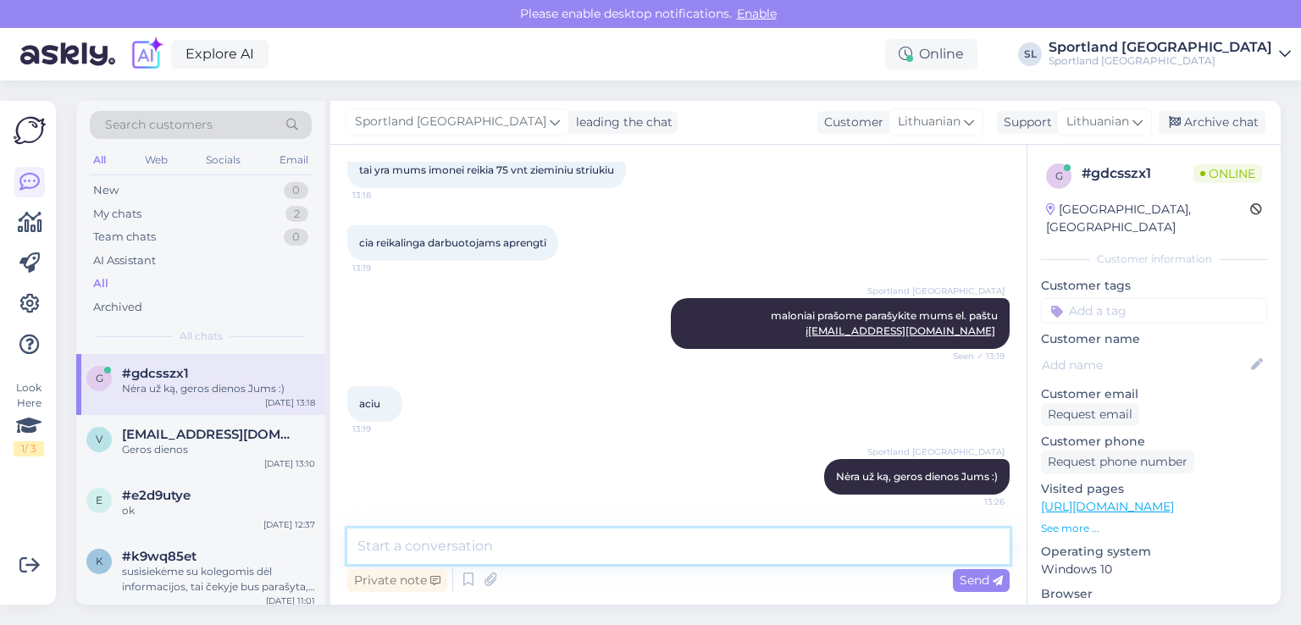
scroll to position [318, 0]
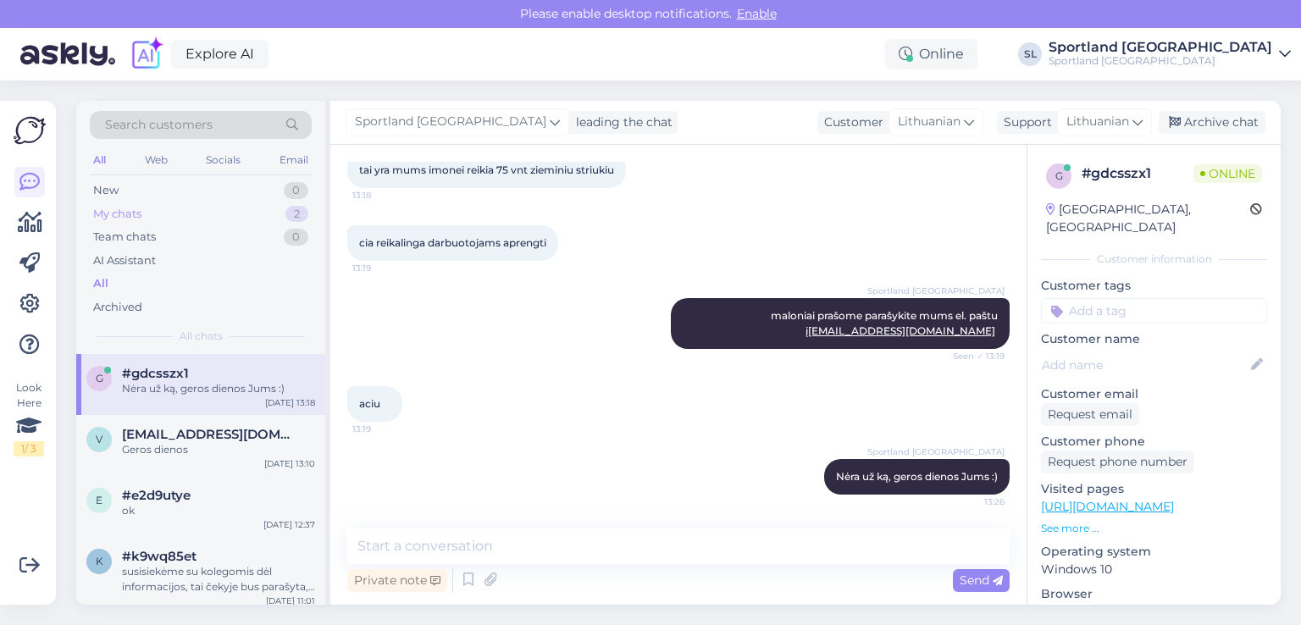
click at [139, 221] on div "My chats" at bounding box center [117, 214] width 48 height 17
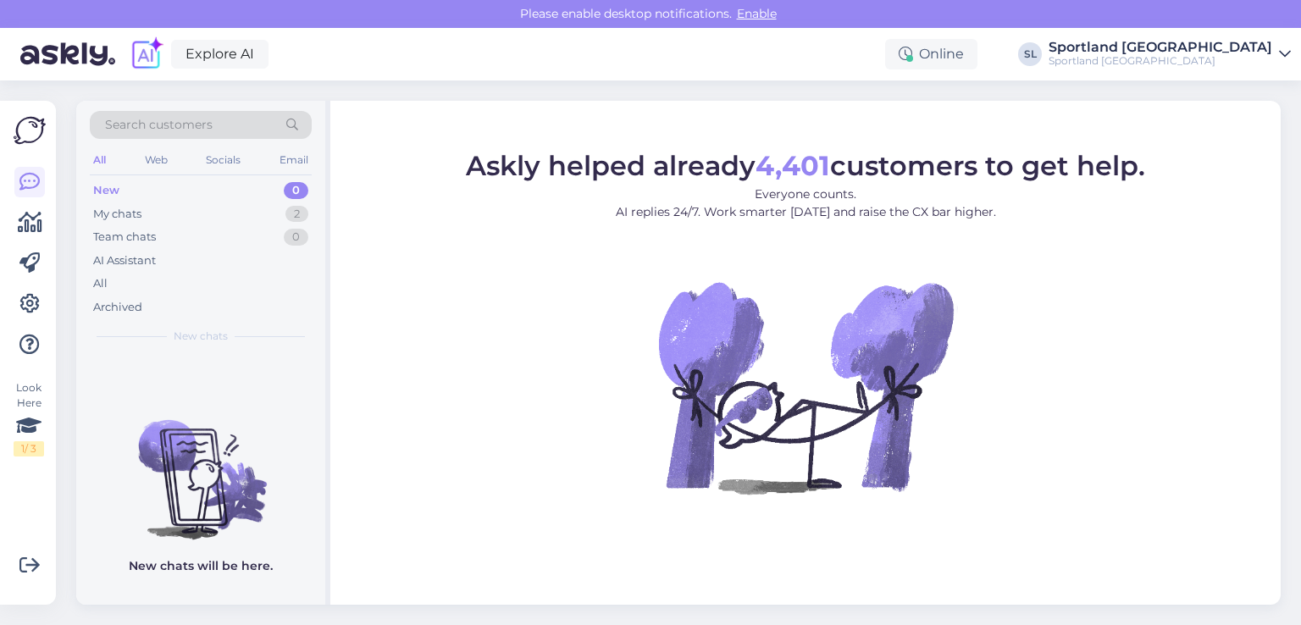
click at [156, 220] on div "My chats 2" at bounding box center [201, 214] width 222 height 24
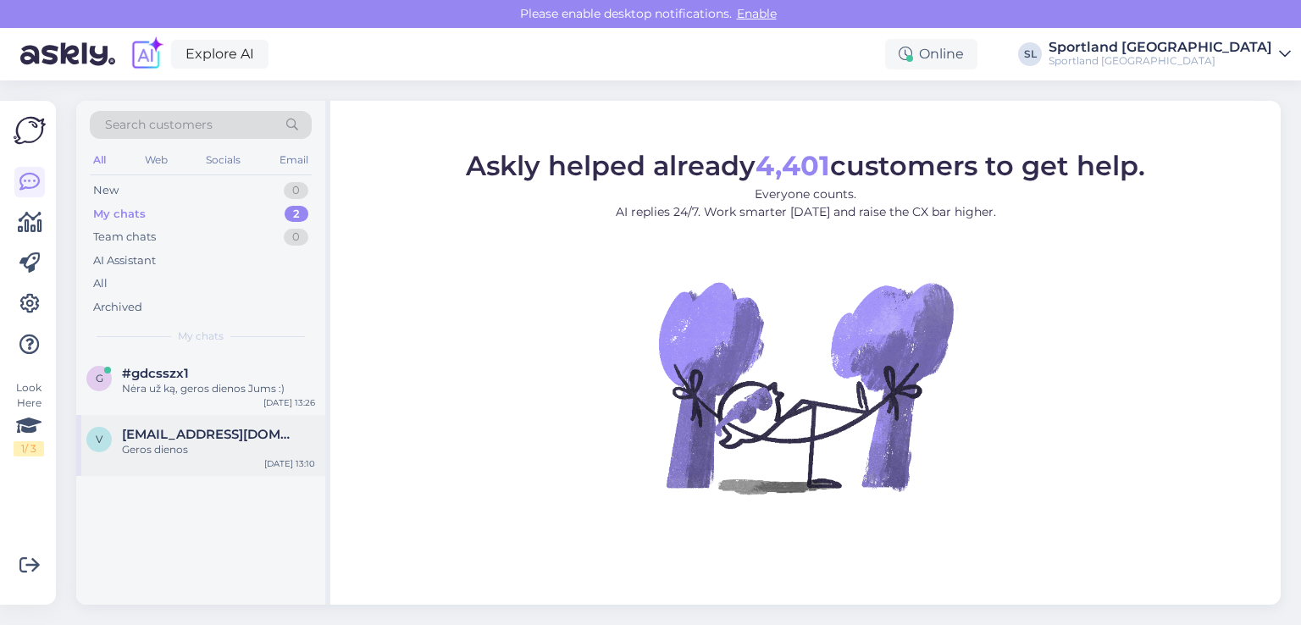
click at [168, 438] on span "virzintas93@gmail.com" at bounding box center [210, 434] width 176 height 15
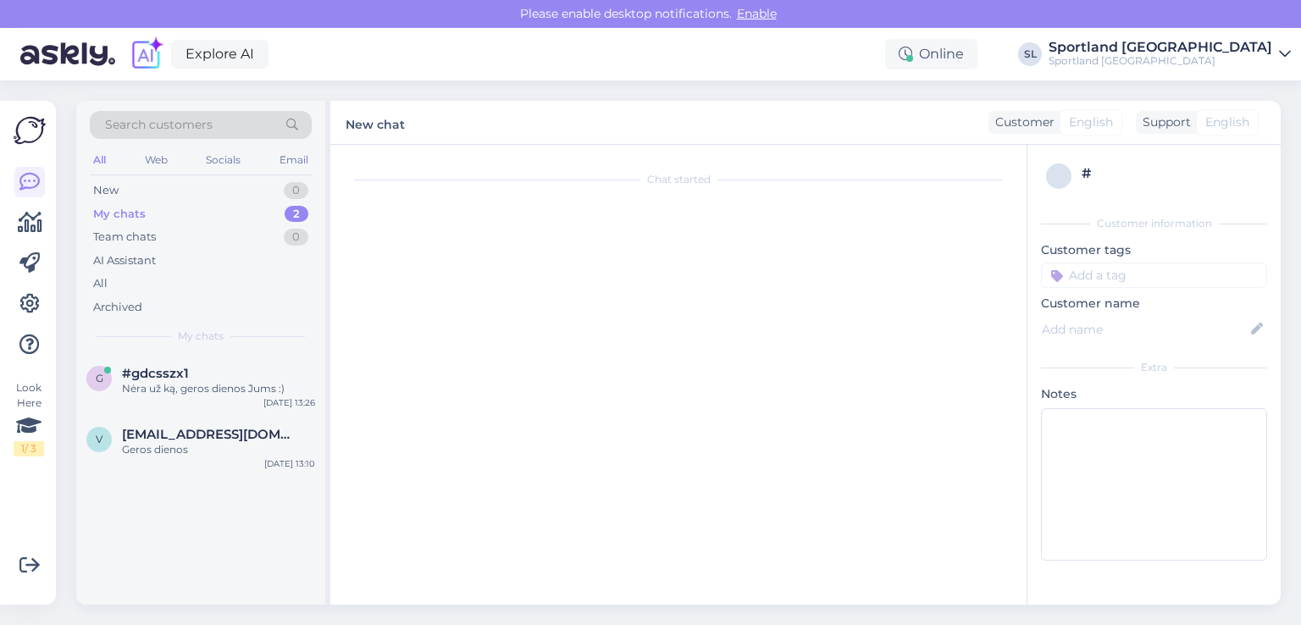
scroll to position [583, 0]
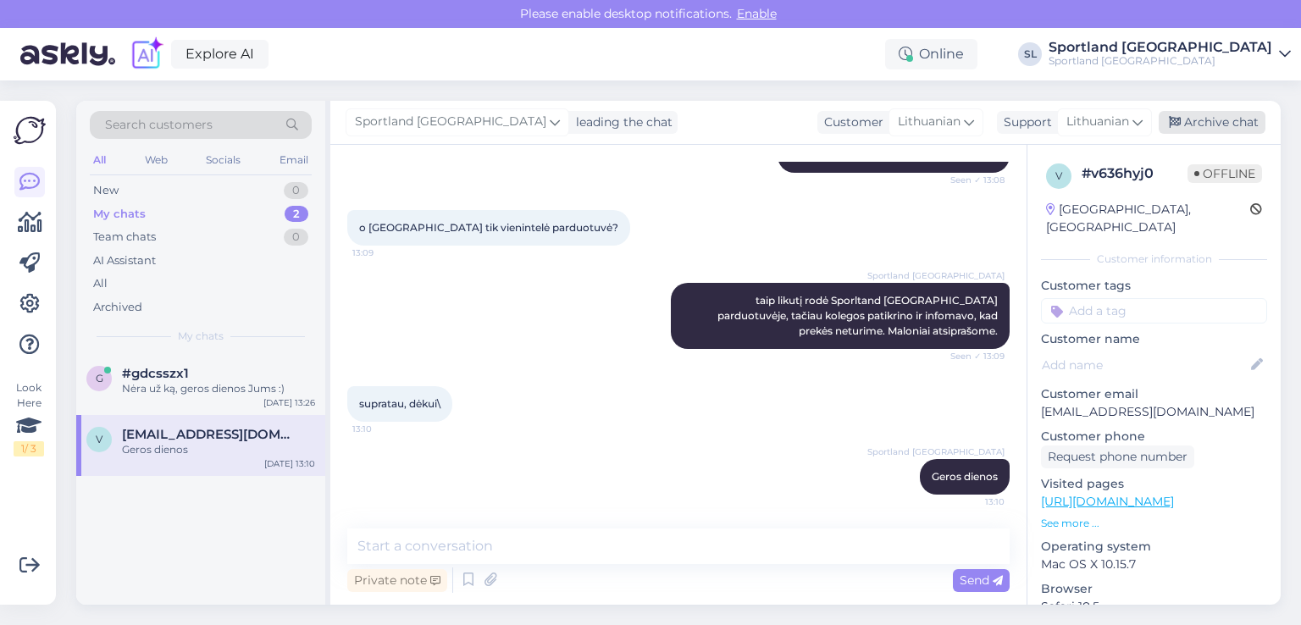
click at [1216, 122] on div "Archive chat" at bounding box center [1212, 122] width 107 height 23
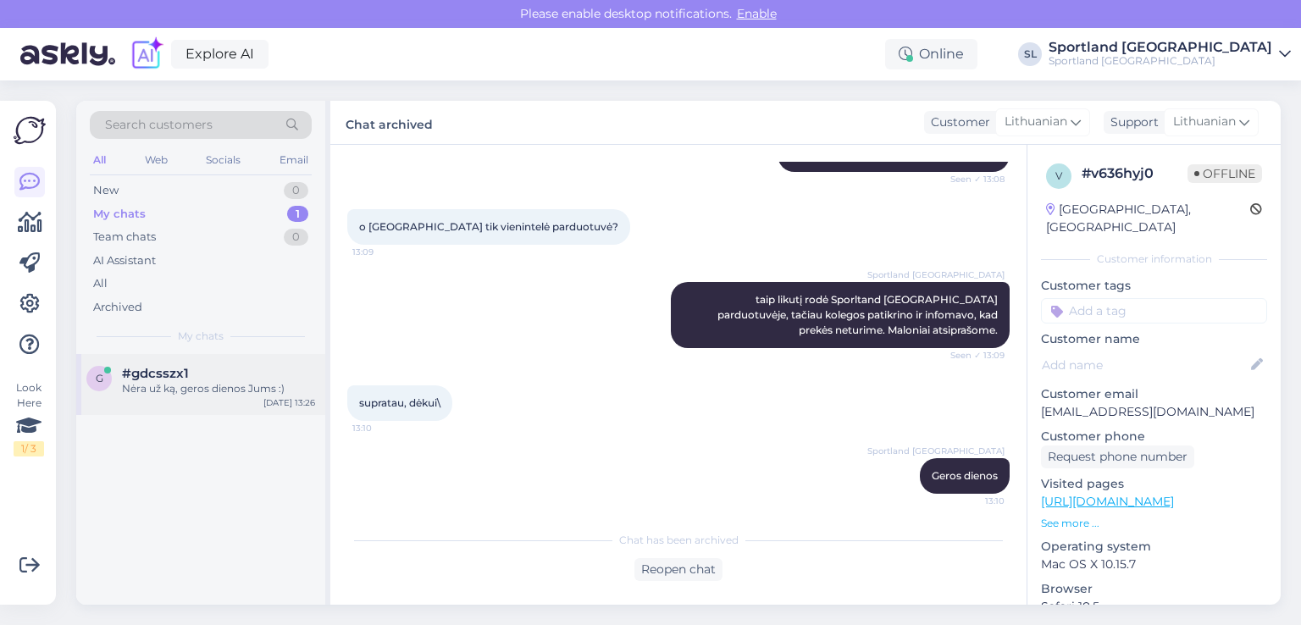
click at [247, 386] on div "Nėra už ką, geros dienos Jums :)" at bounding box center [218, 388] width 193 height 15
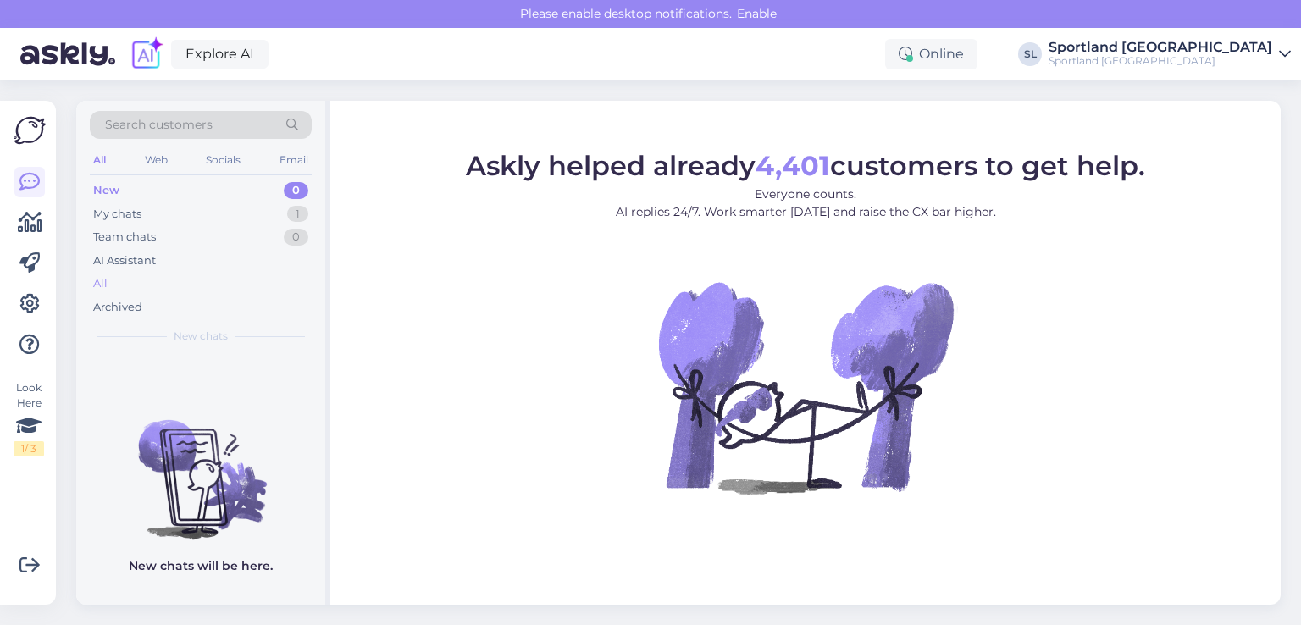
click at [126, 276] on div "All" at bounding box center [201, 284] width 222 height 24
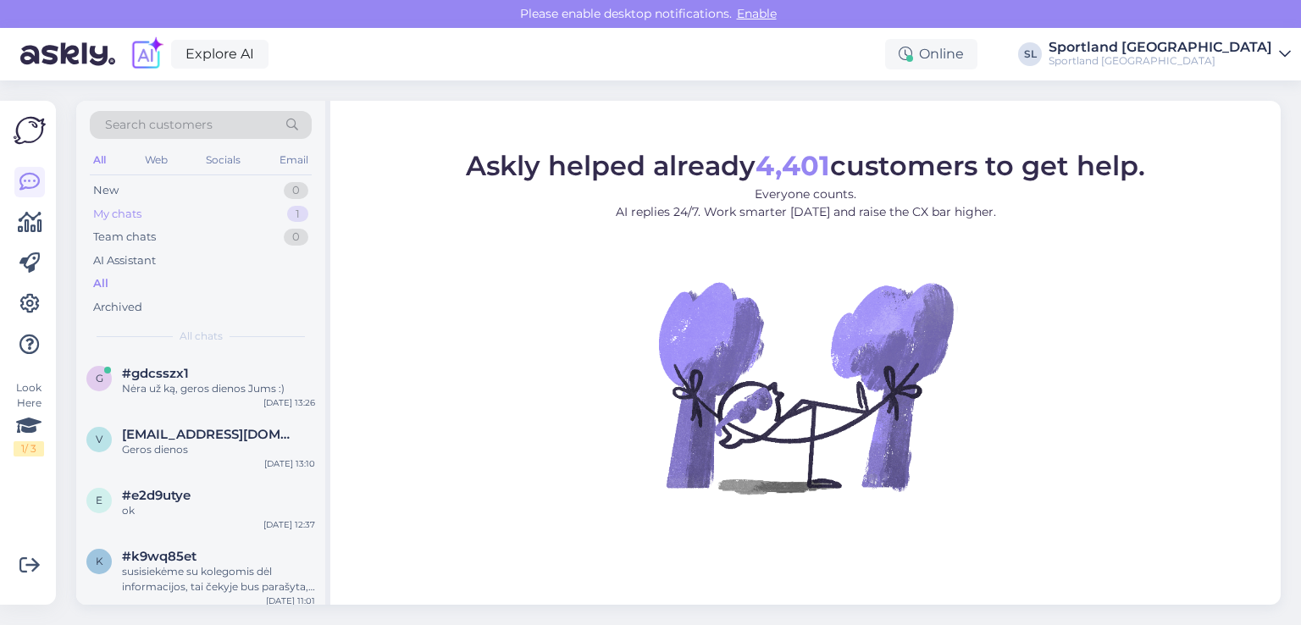
click at [212, 204] on div "My chats 1" at bounding box center [201, 214] width 222 height 24
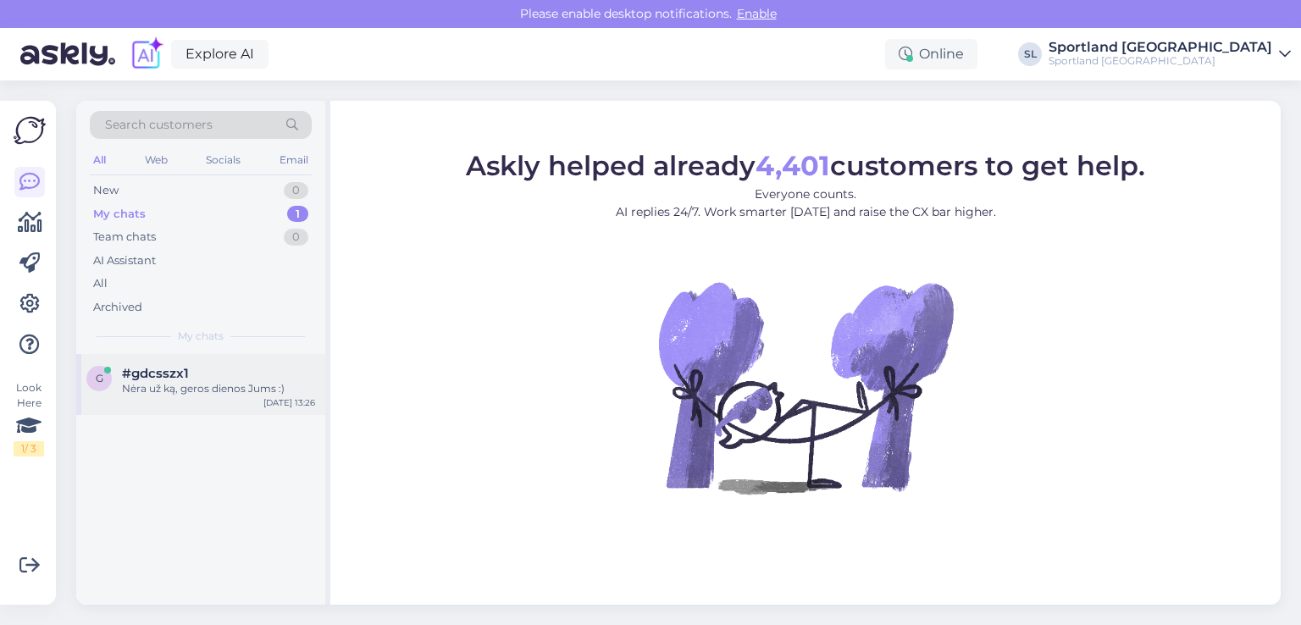
click at [200, 389] on div "Nėra už ką, geros dienos Jums :)" at bounding box center [218, 388] width 193 height 15
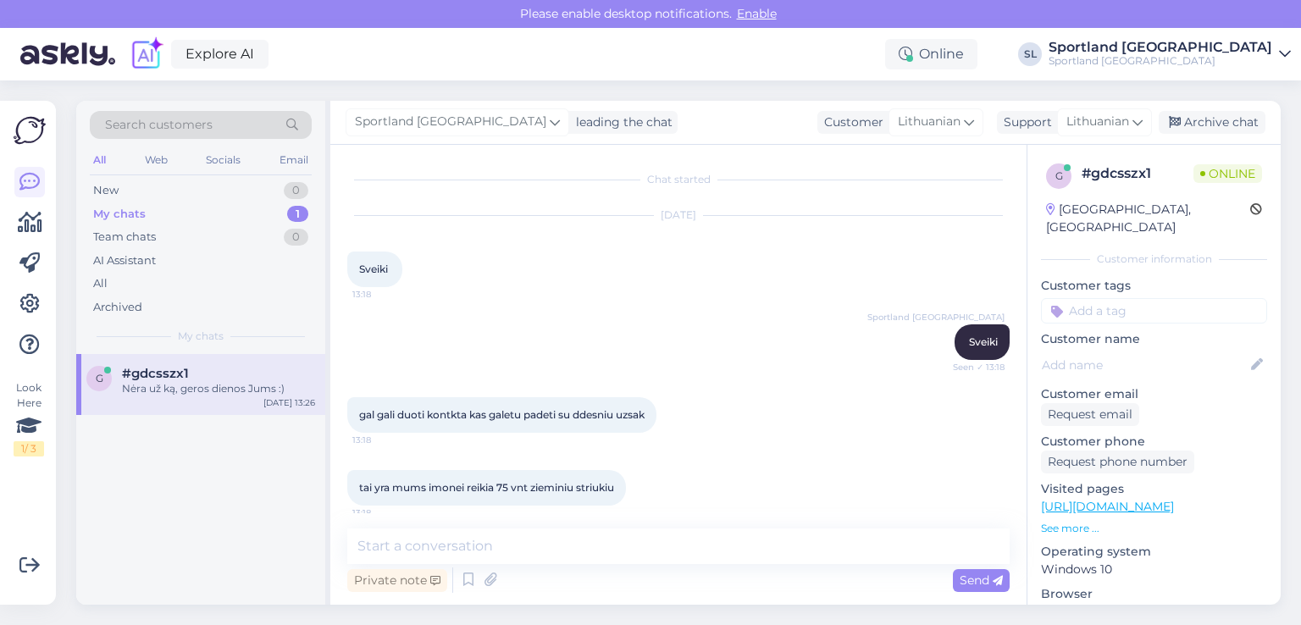
scroll to position [319, 0]
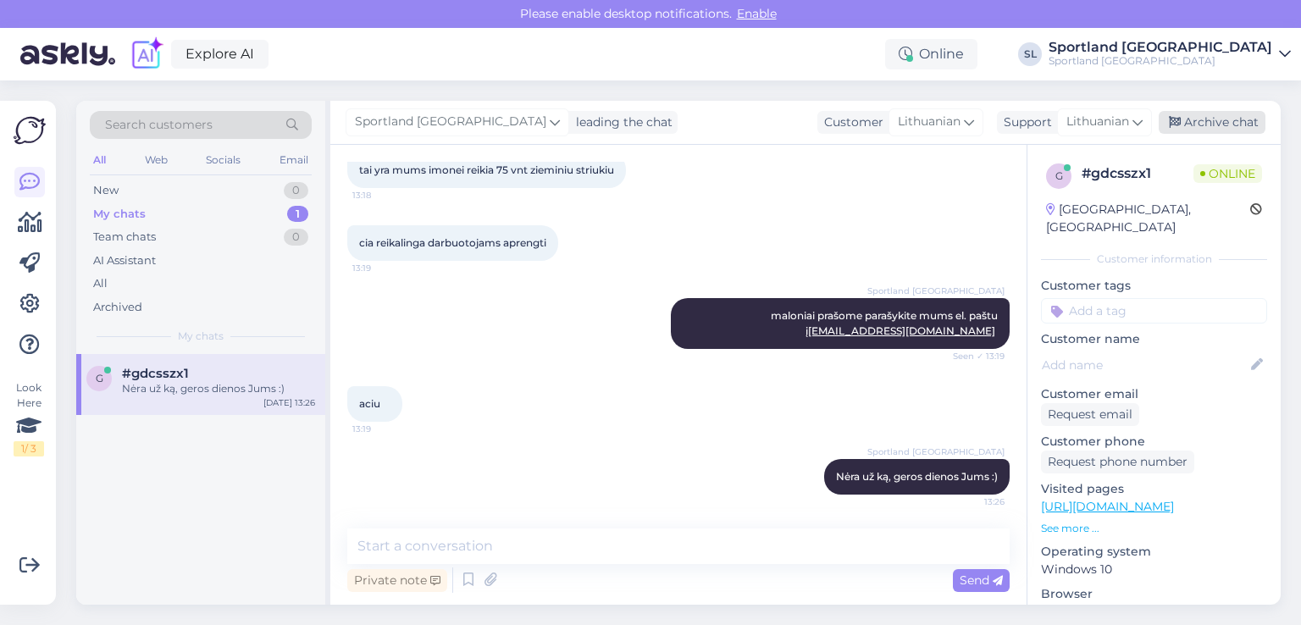
click at [1213, 129] on div "Archive chat" at bounding box center [1212, 122] width 107 height 23
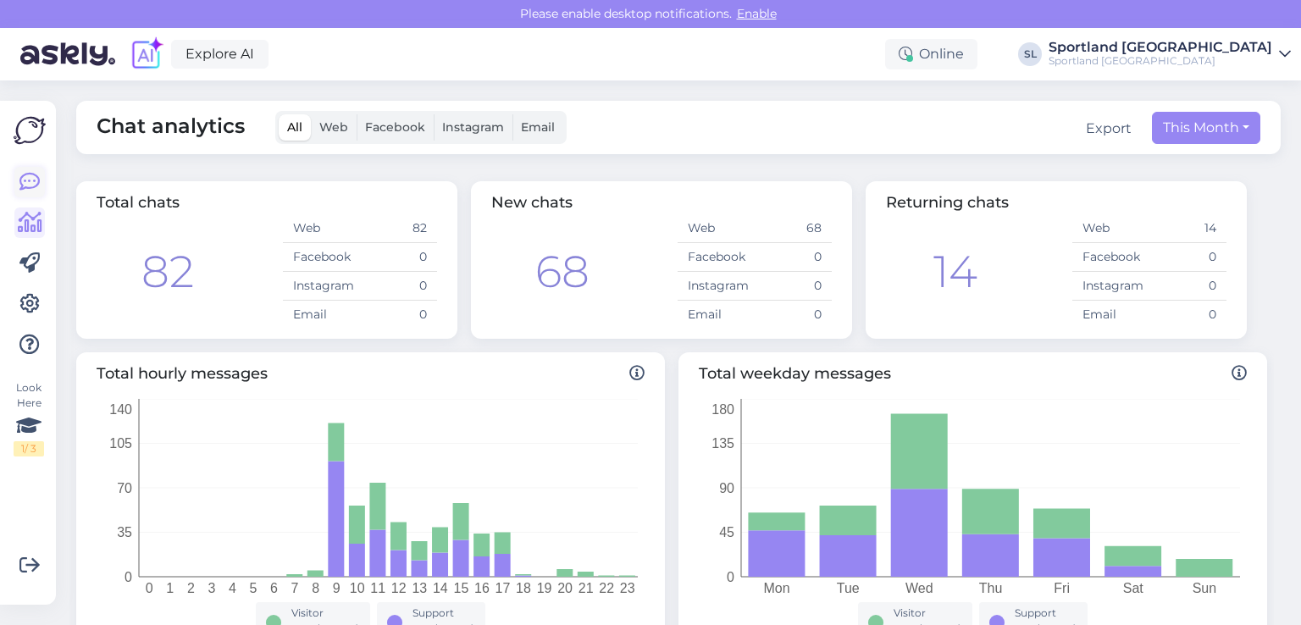
click at [35, 177] on icon at bounding box center [29, 182] width 20 height 20
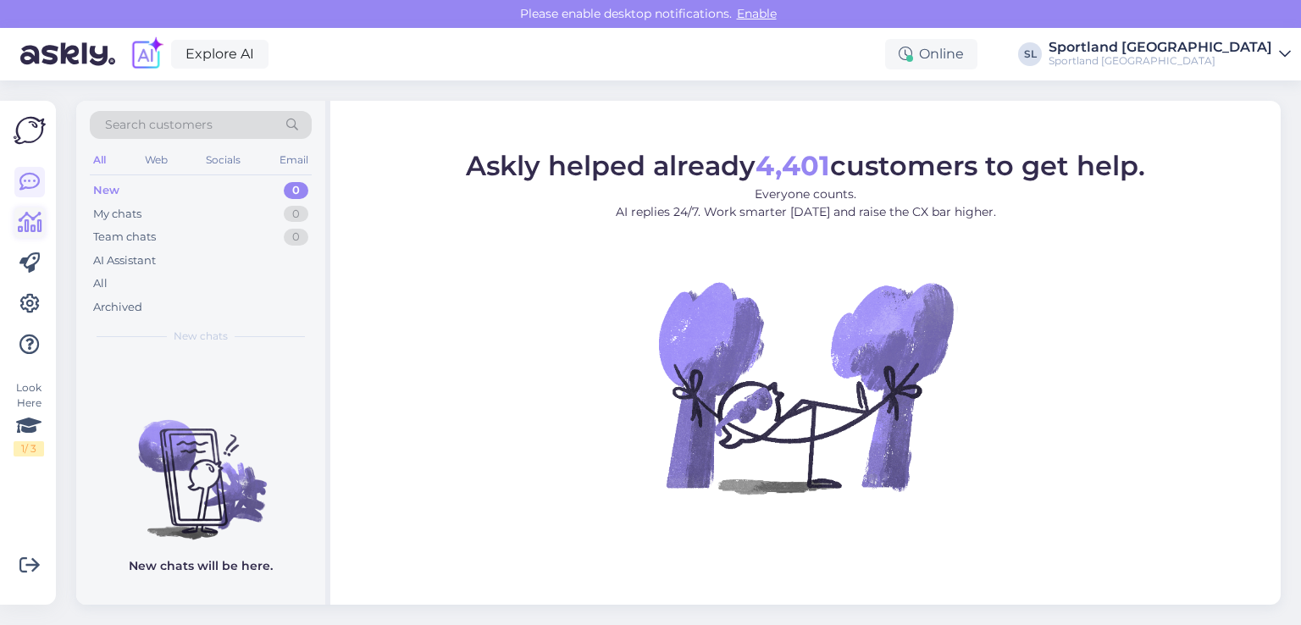
click at [36, 224] on icon at bounding box center [30, 223] width 25 height 20
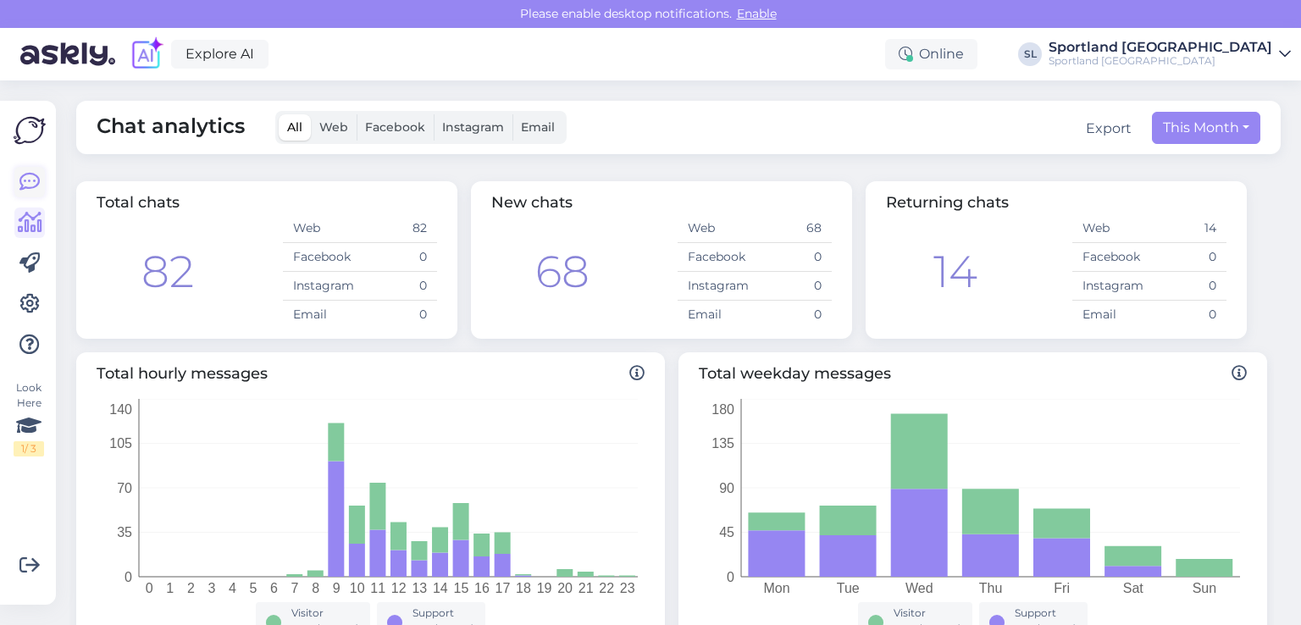
click at [30, 180] on icon at bounding box center [29, 182] width 20 height 20
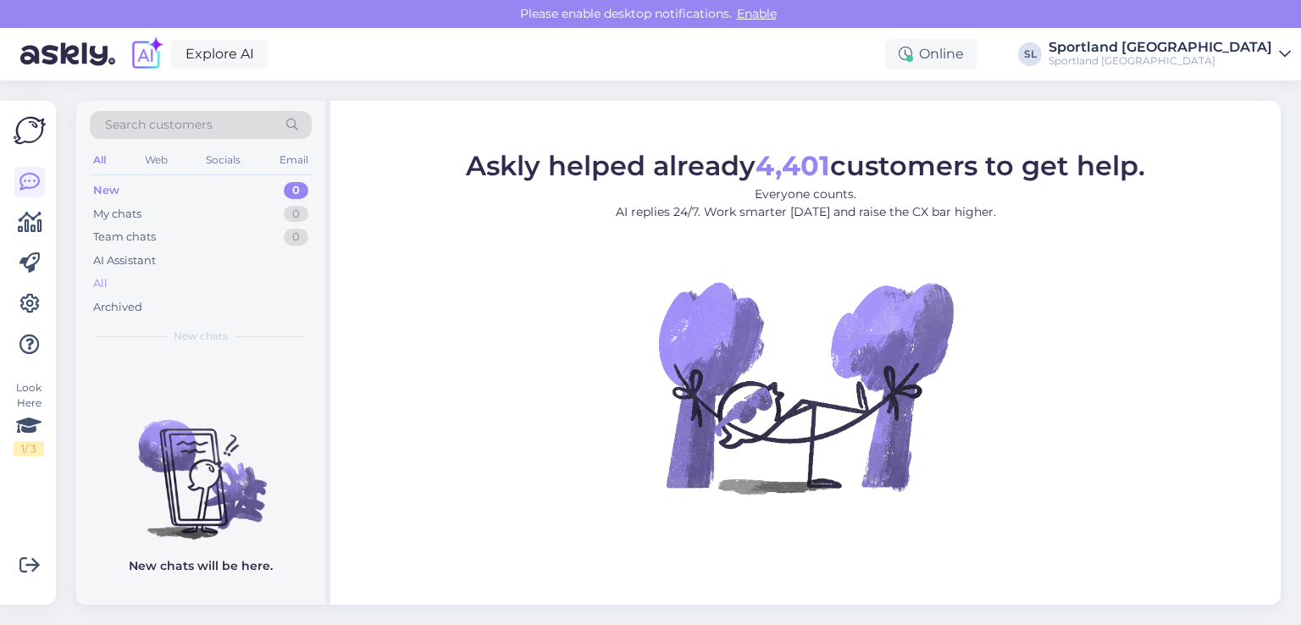
click at [105, 279] on div "All" at bounding box center [100, 283] width 14 height 17
